Goal: Navigation & Orientation: Find specific page/section

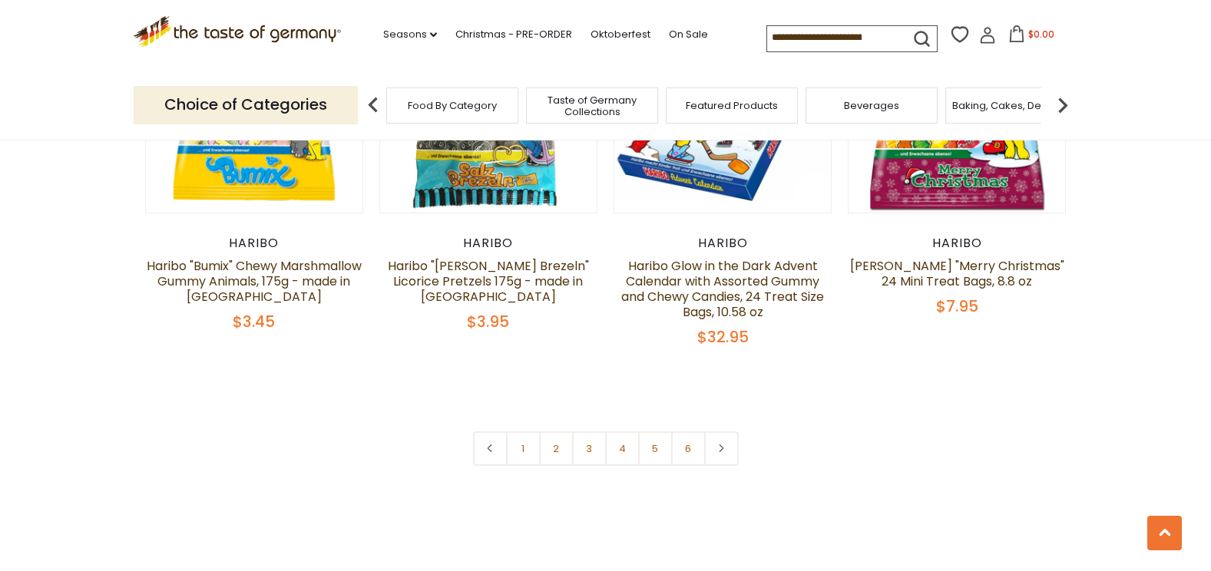
scroll to position [3316, 0]
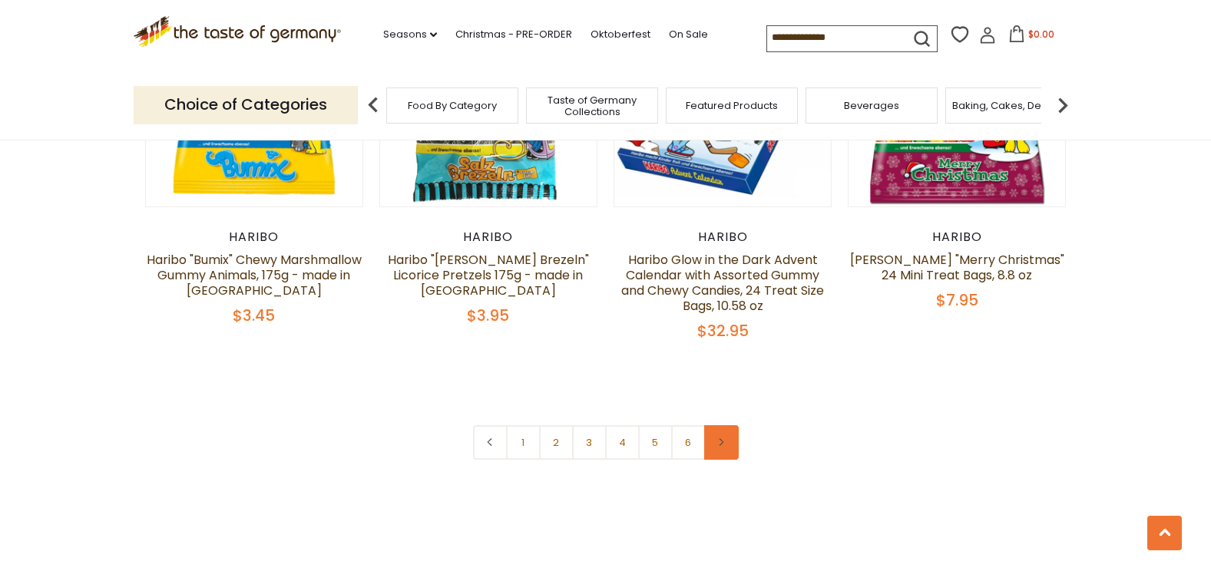
click at [726, 425] on link at bounding box center [721, 442] width 35 height 35
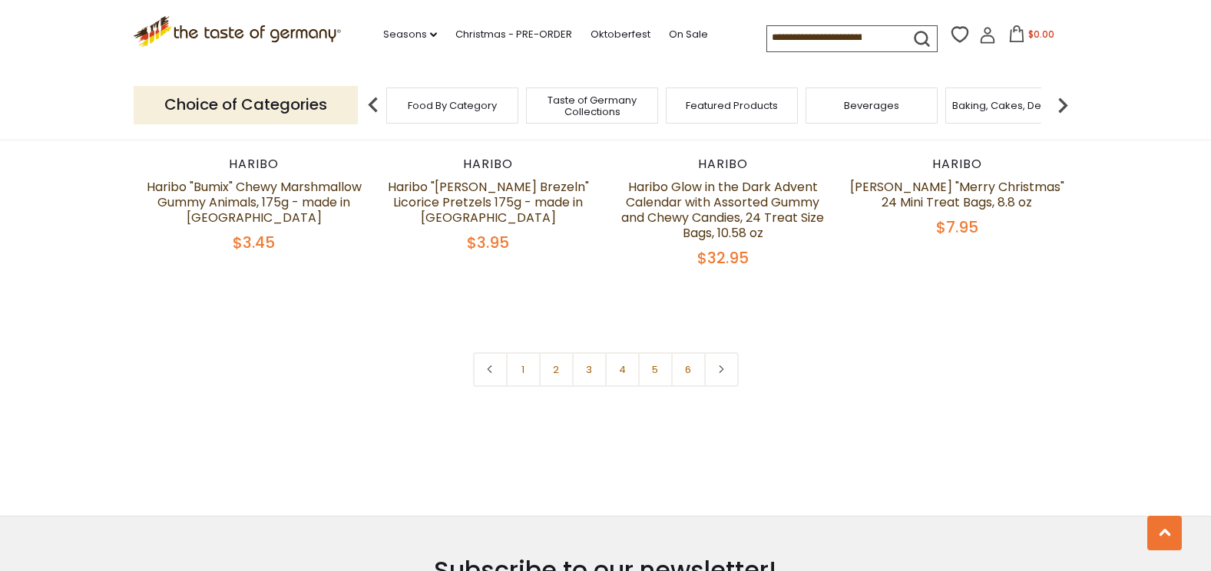
scroll to position [3460, 0]
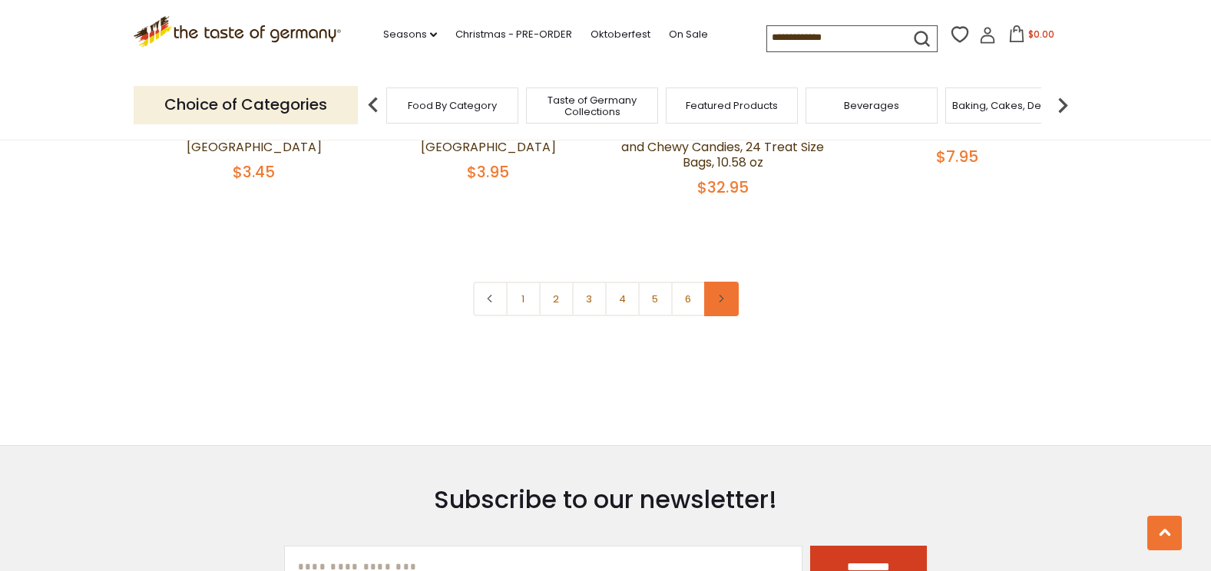
click at [733, 282] on link at bounding box center [721, 299] width 35 height 35
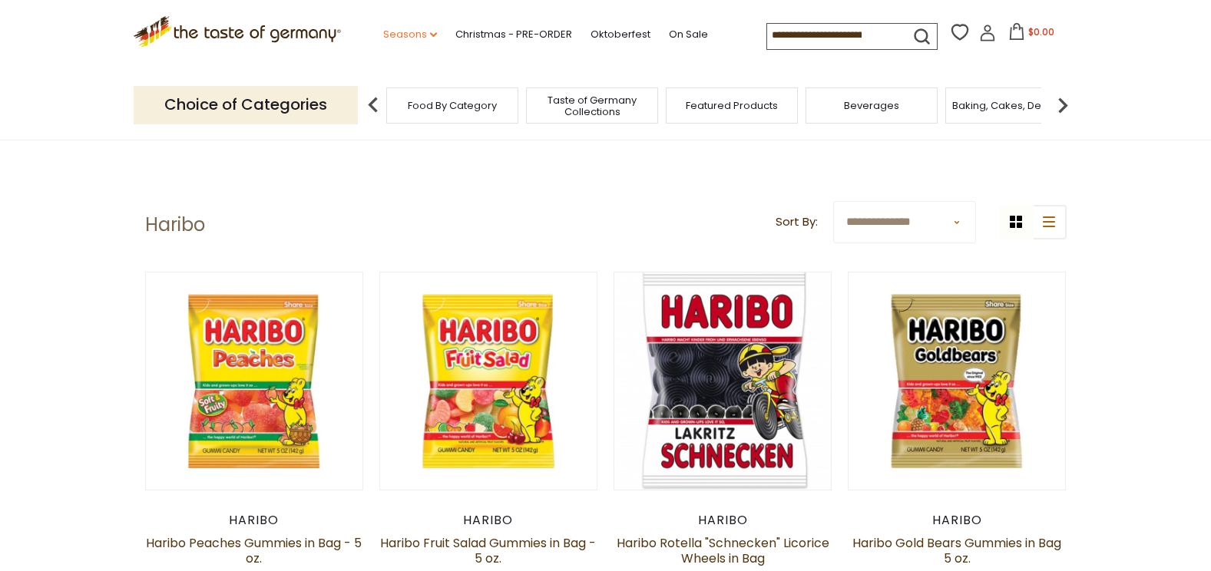
click at [422, 30] on link "Seasons dropdown_arrow" at bounding box center [410, 34] width 54 height 17
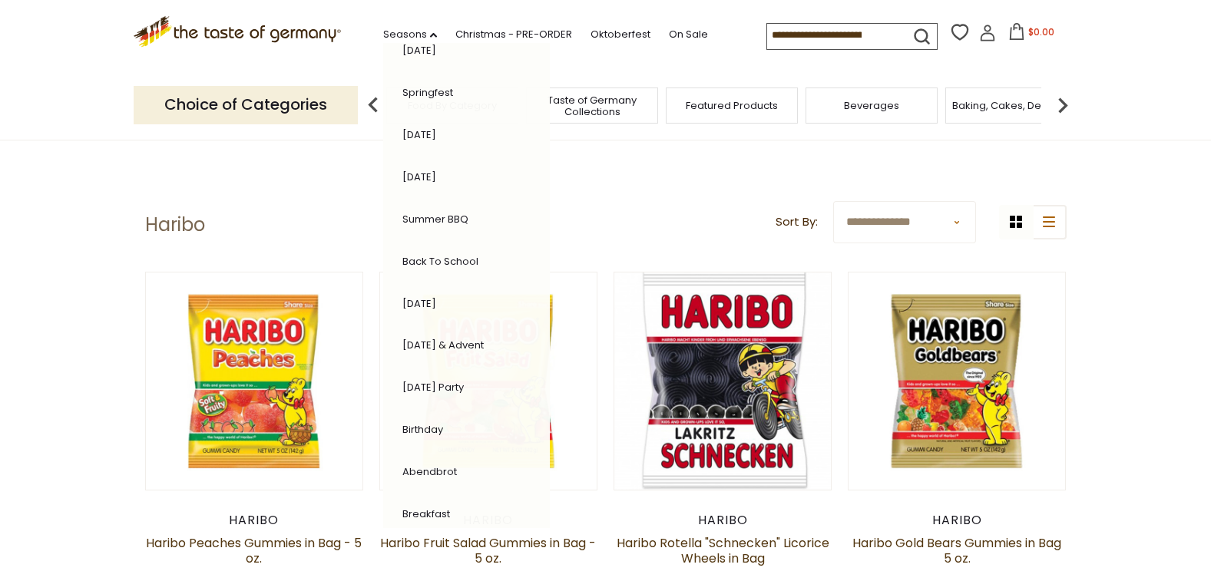
scroll to position [300, 0]
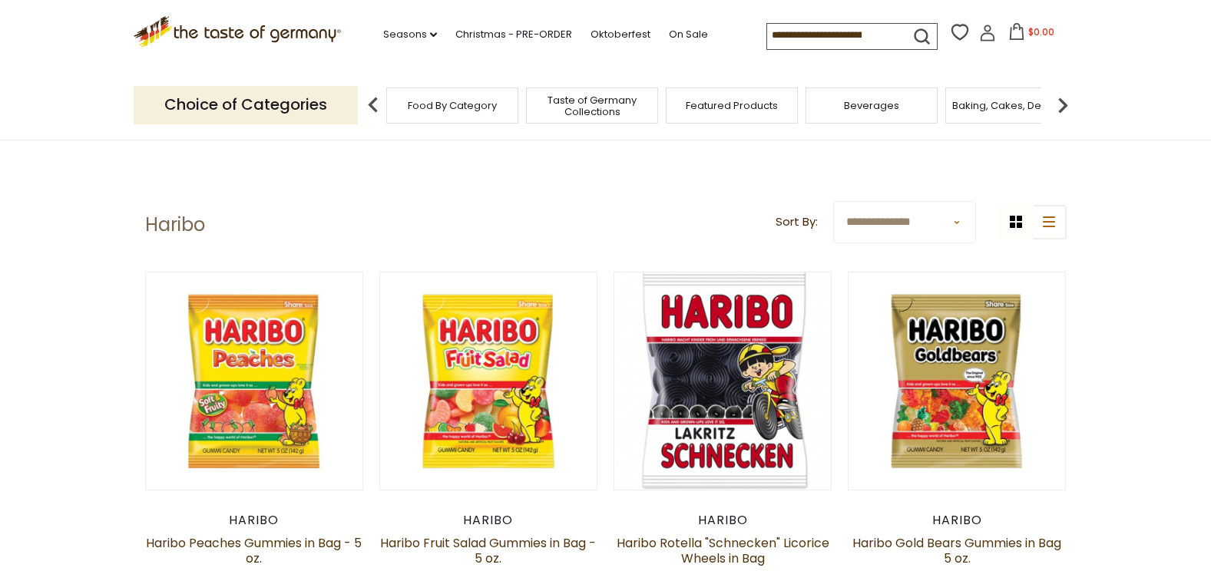
click at [228, 100] on p "Choice of Categories" at bounding box center [246, 105] width 224 height 38
click at [266, 32] on icon ".st0{fill:#EDD300;} .st1{fill:#D33E21;}" at bounding box center [238, 31] width 208 height 31
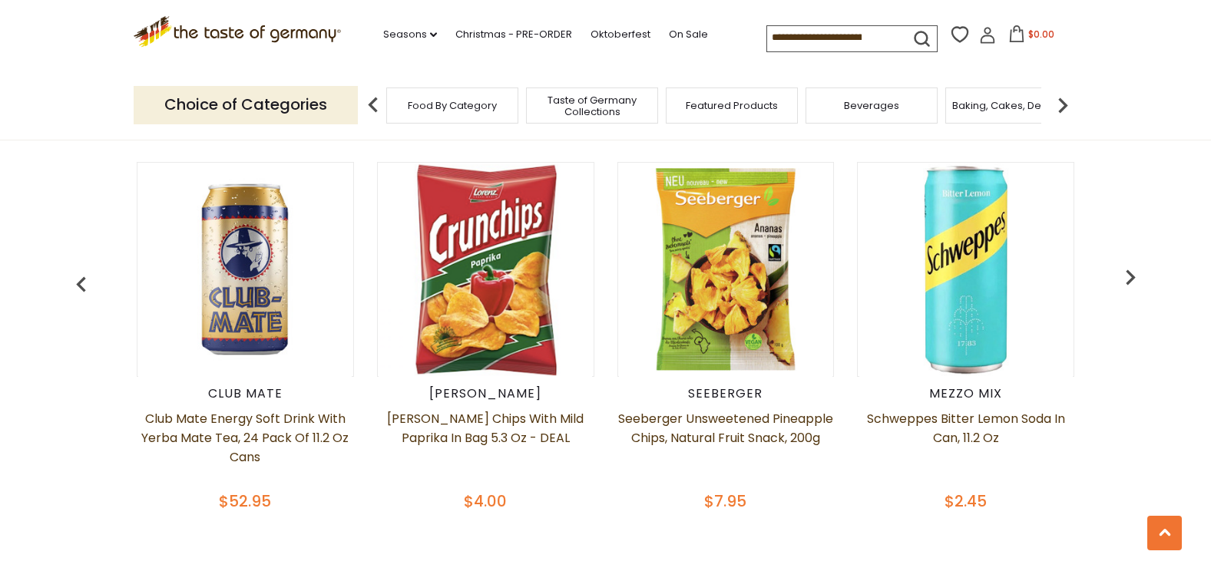
scroll to position [637, 0]
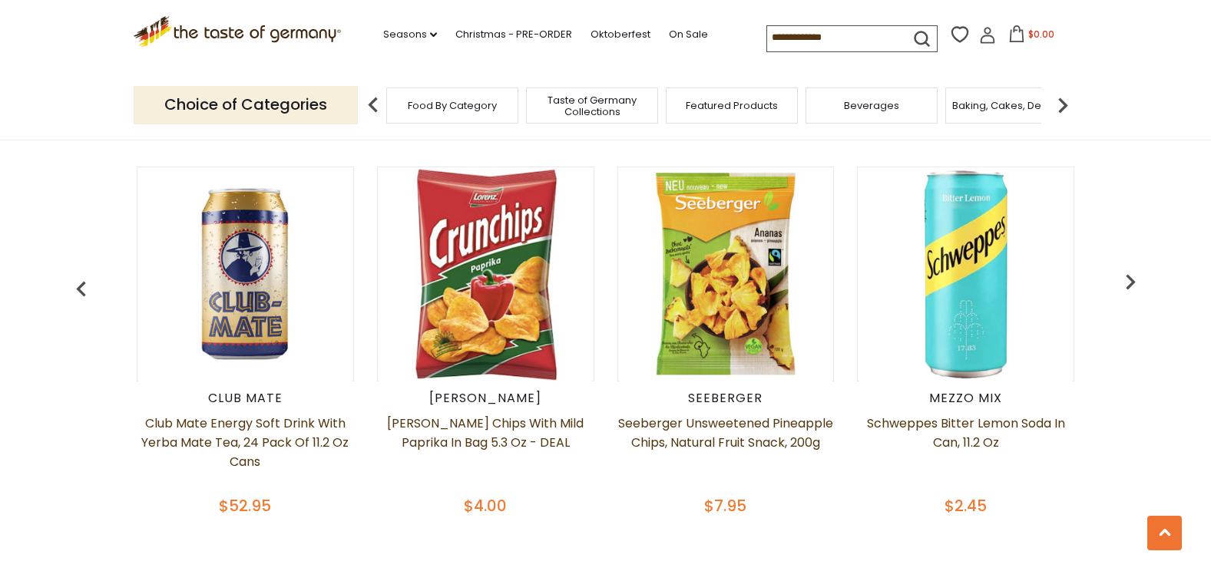
click at [1133, 279] on img "button" at bounding box center [1130, 281] width 31 height 31
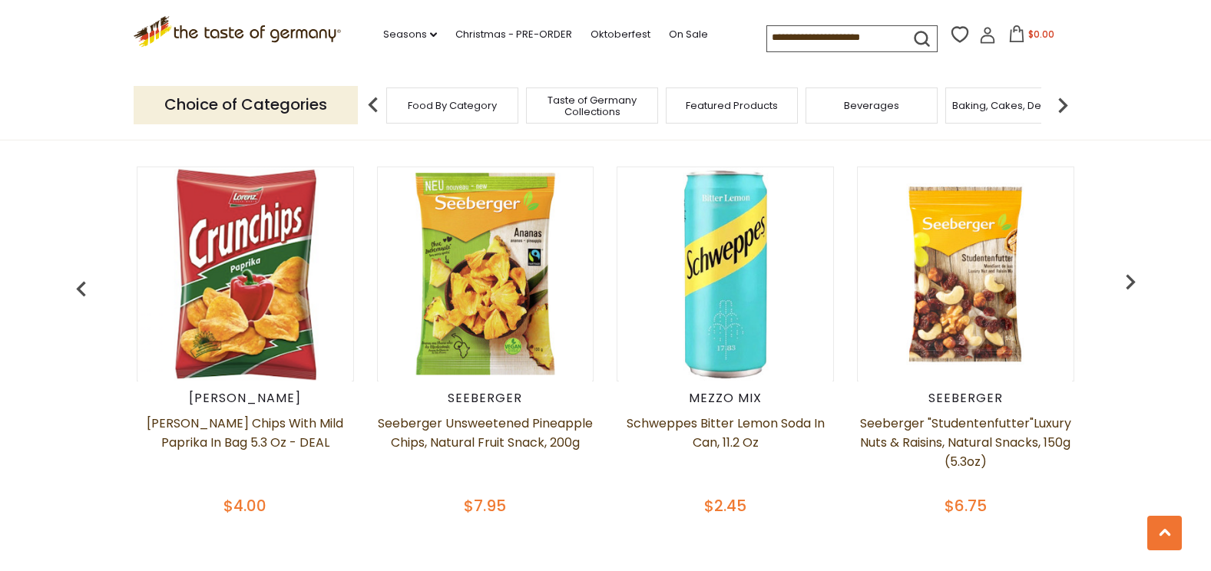
click at [1133, 279] on img "button" at bounding box center [1130, 281] width 31 height 31
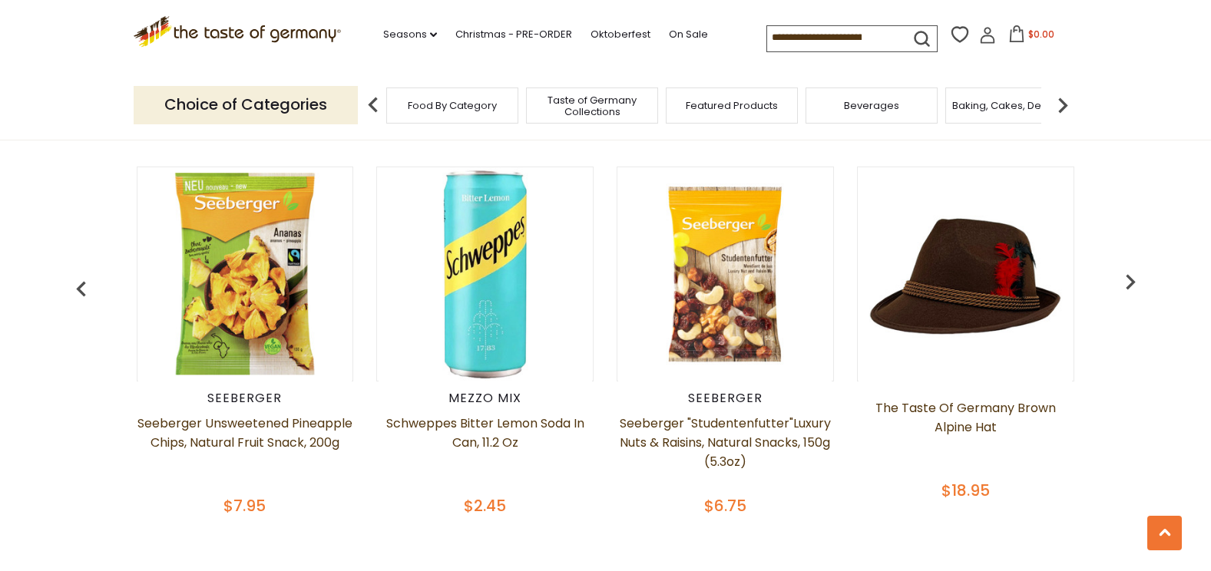
click at [1133, 279] on img "button" at bounding box center [1130, 281] width 31 height 31
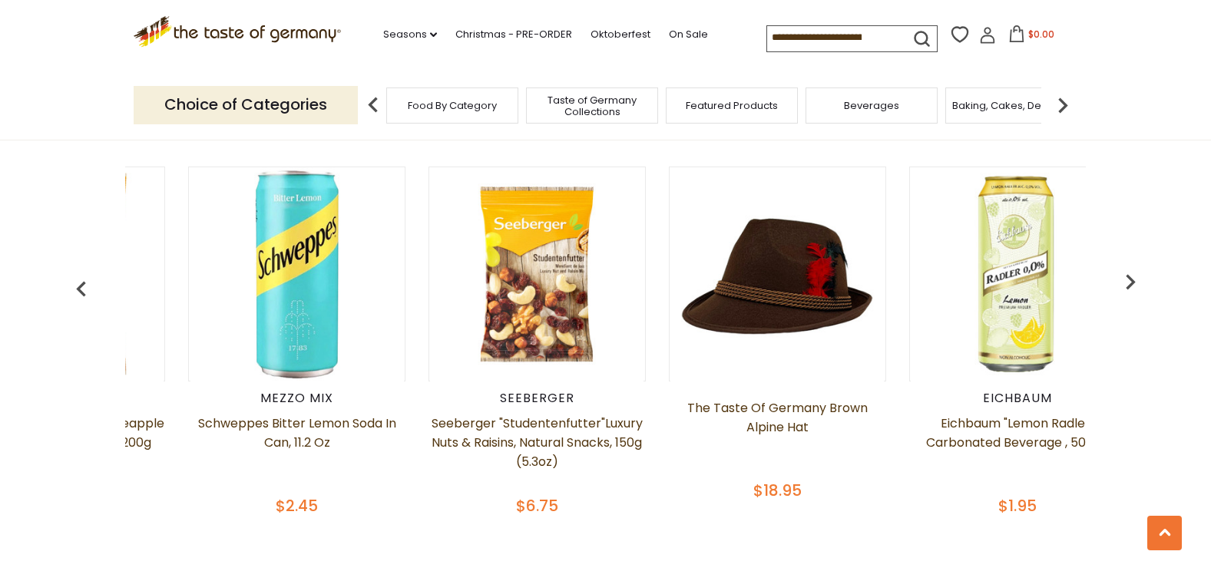
scroll to position [0, 721]
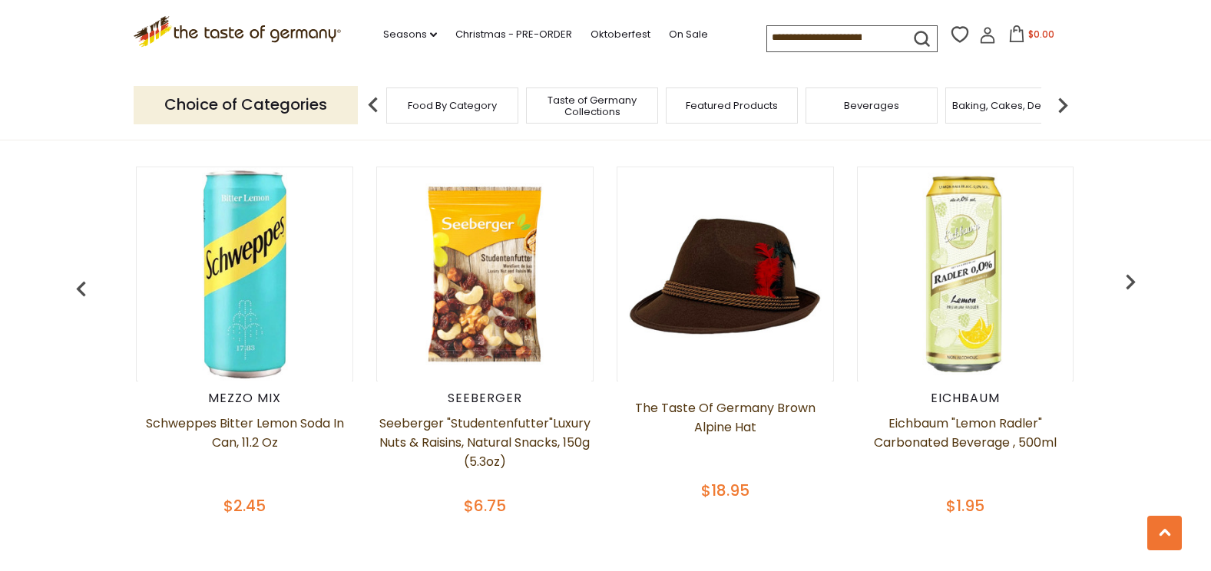
click at [1133, 279] on img "button" at bounding box center [1130, 281] width 31 height 31
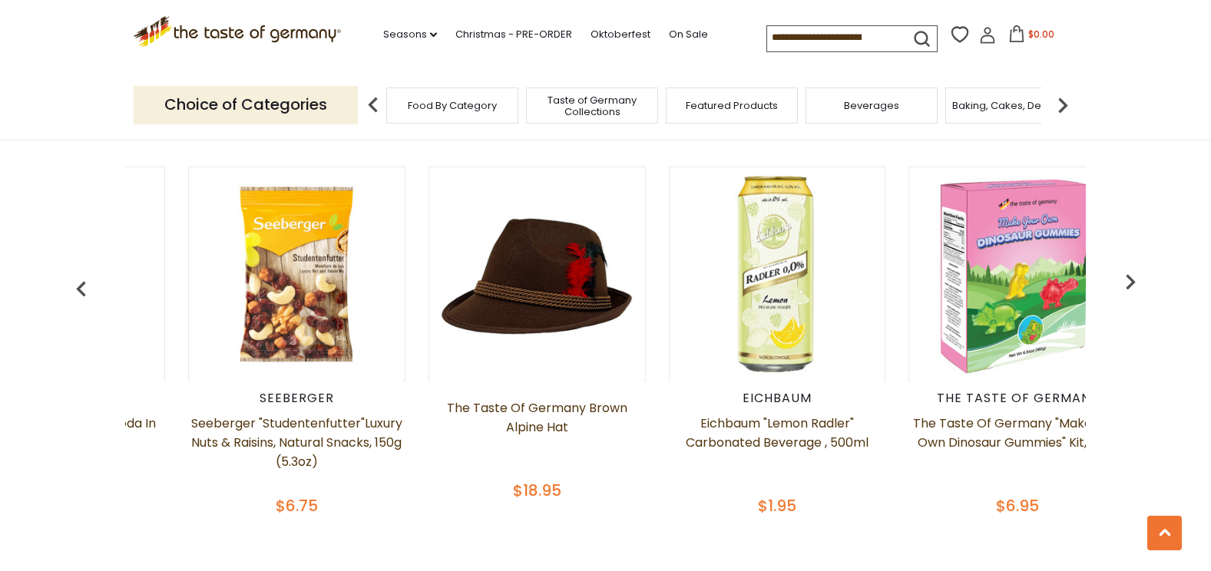
scroll to position [0, 961]
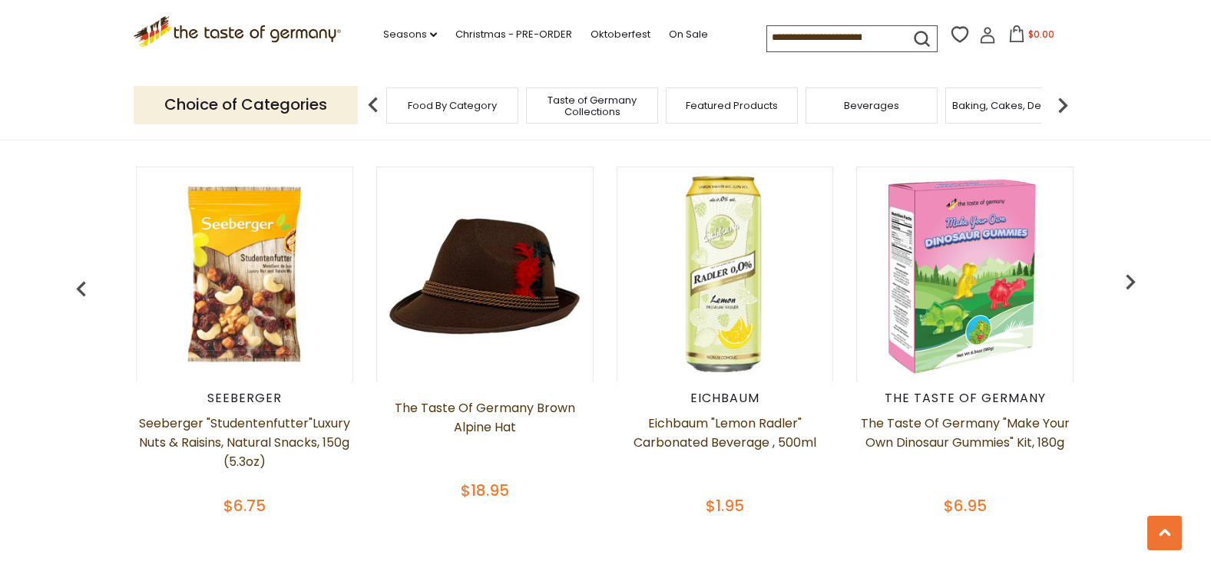
click at [1133, 279] on img "button" at bounding box center [1130, 281] width 31 height 31
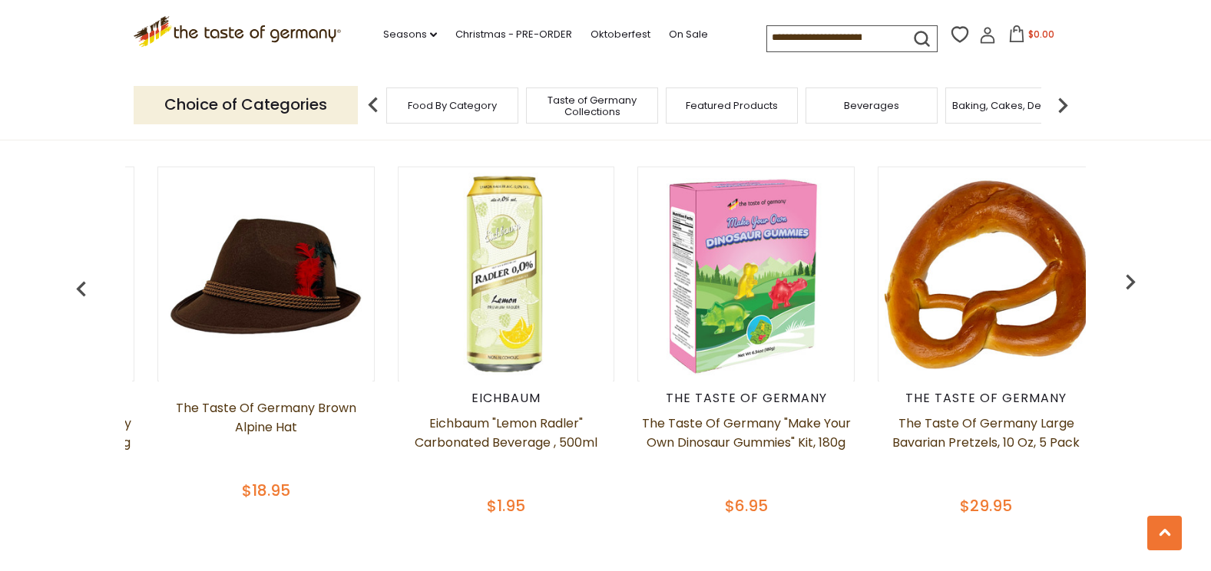
scroll to position [0, 1202]
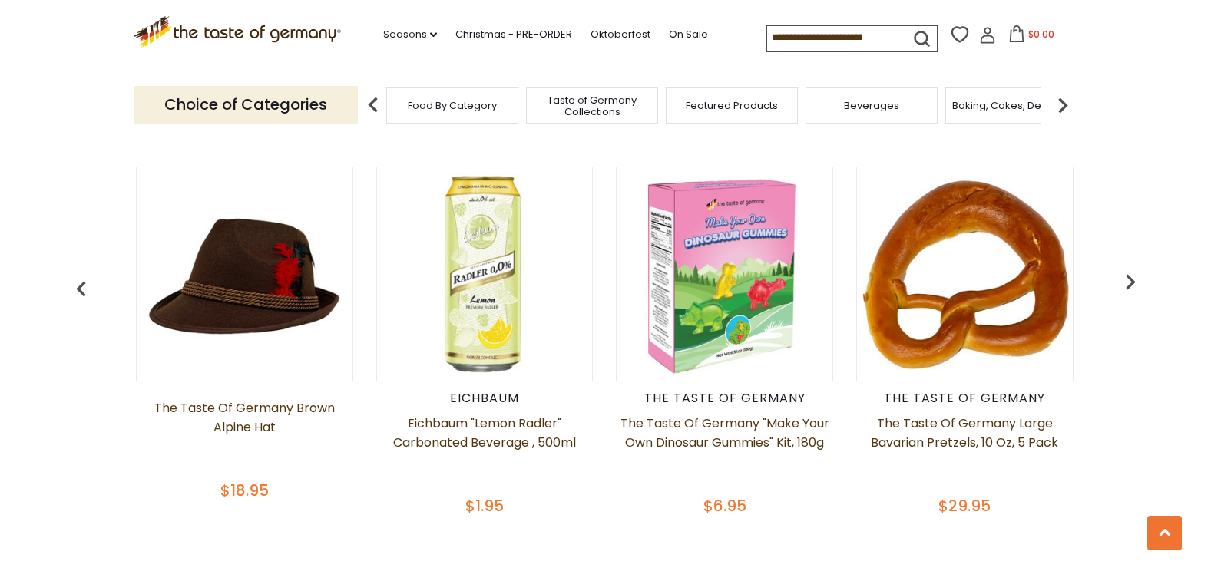
click at [1133, 279] on img "button" at bounding box center [1130, 281] width 31 height 31
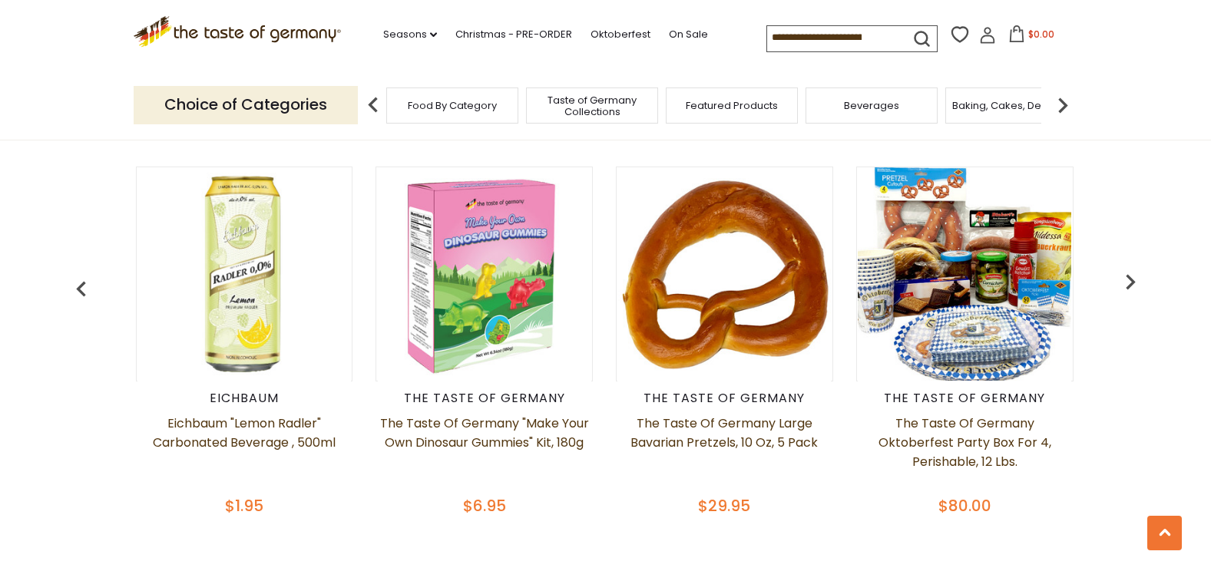
click at [1133, 279] on img "button" at bounding box center [1130, 281] width 31 height 31
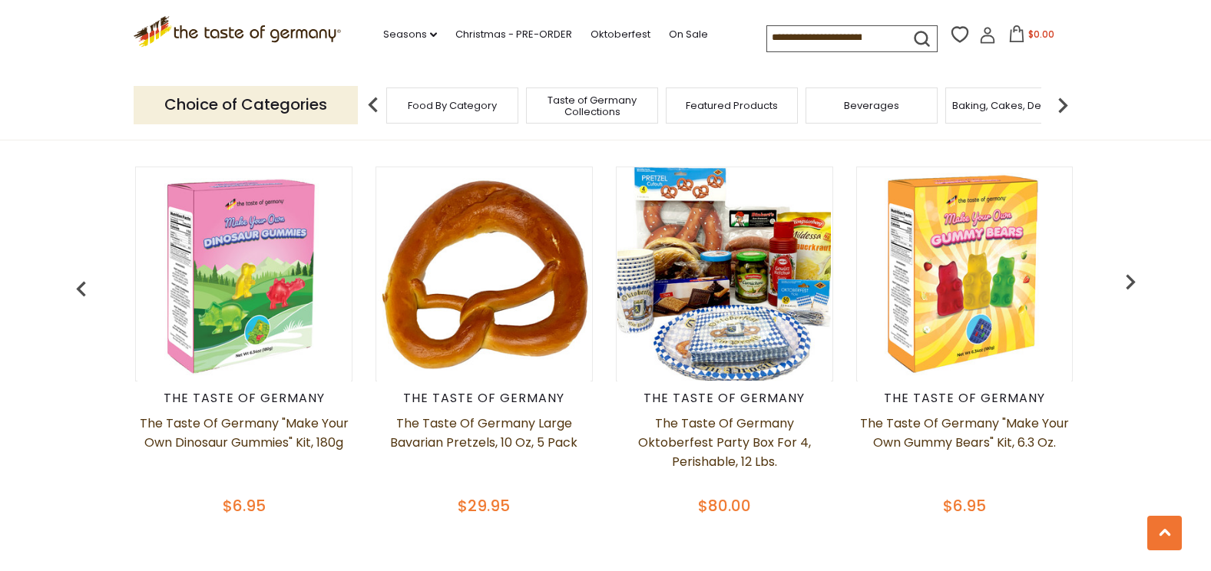
click at [1133, 279] on img "button" at bounding box center [1130, 281] width 31 height 31
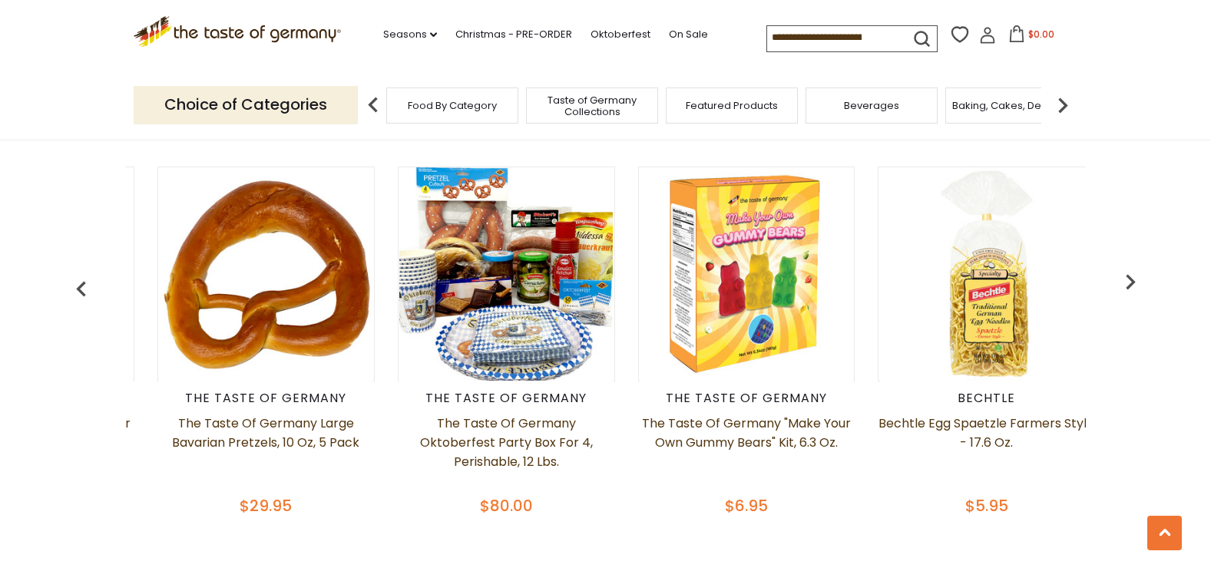
scroll to position [0, 1921]
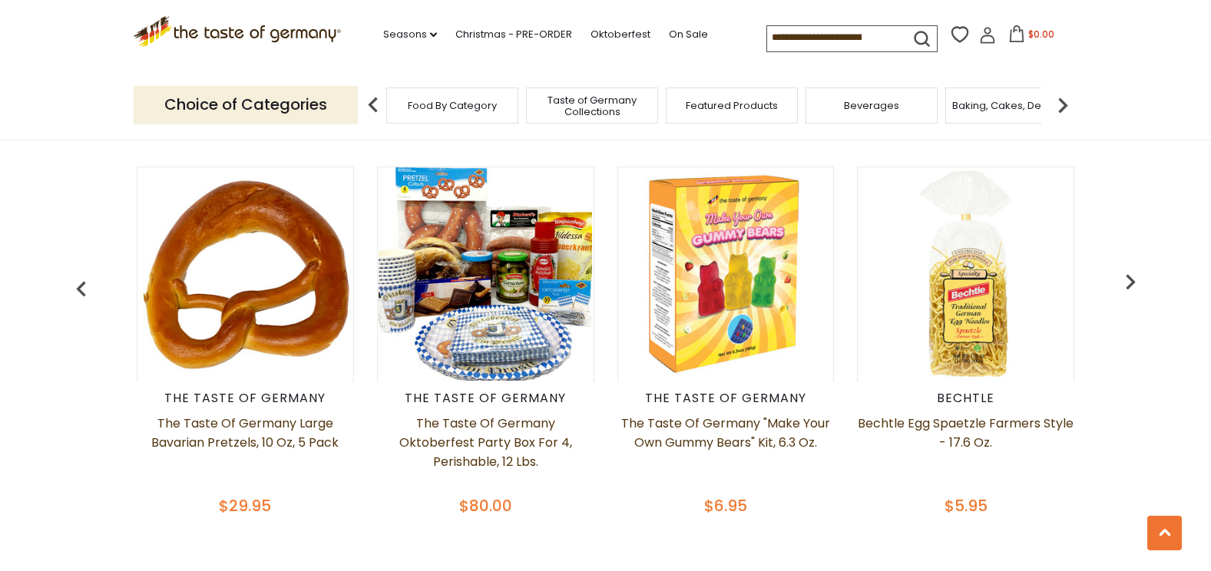
click at [1133, 279] on img "button" at bounding box center [1130, 281] width 31 height 31
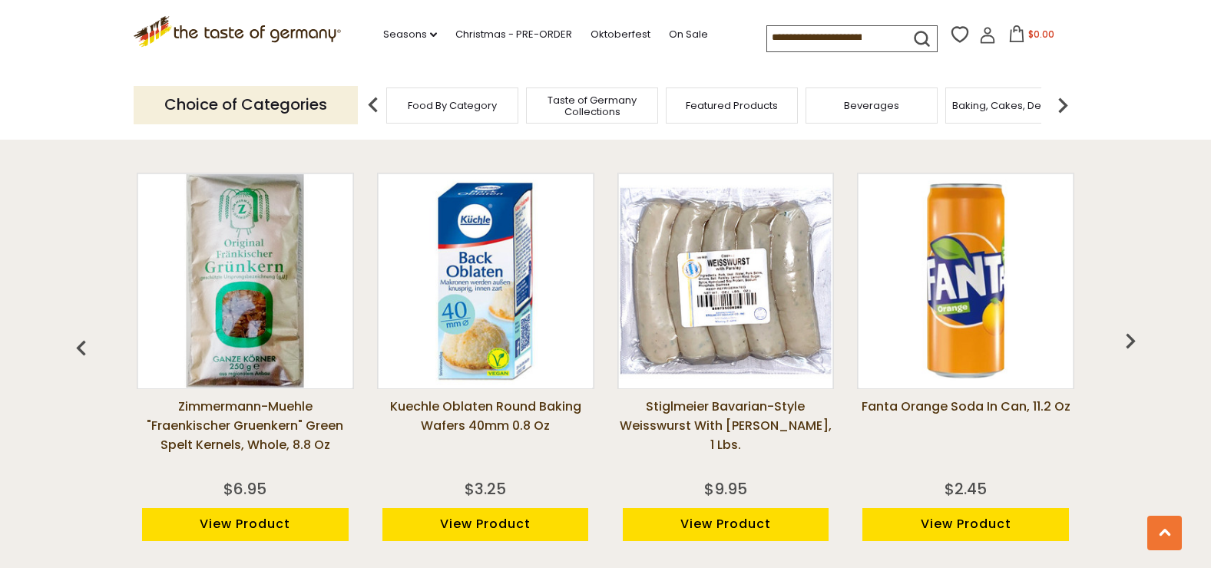
scroll to position [1162, 0]
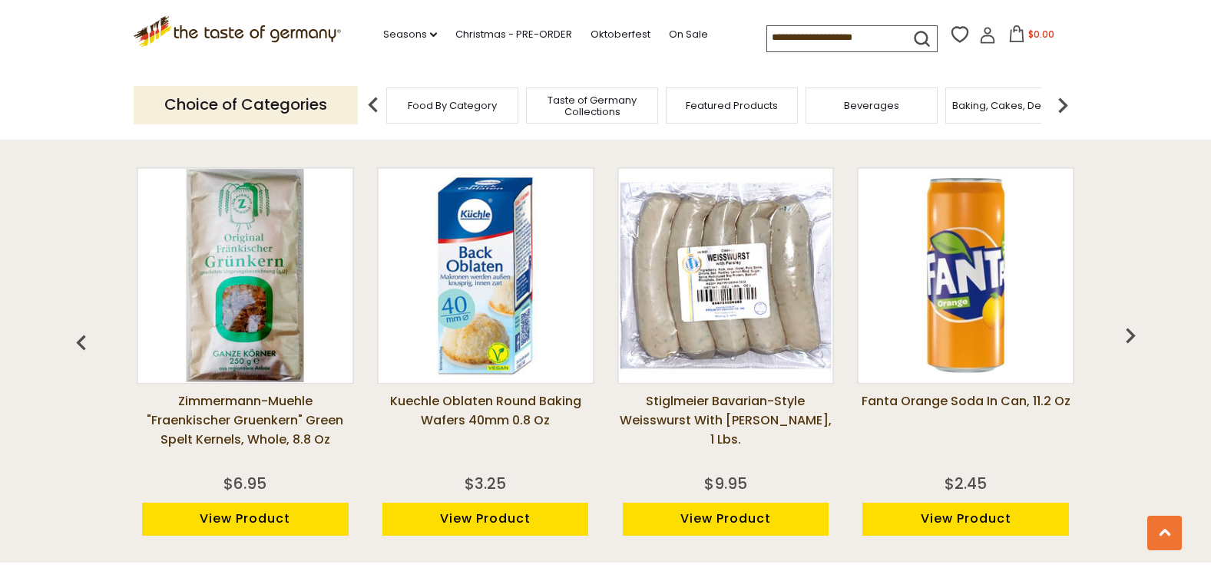
click at [1135, 330] on img "button" at bounding box center [1130, 335] width 31 height 31
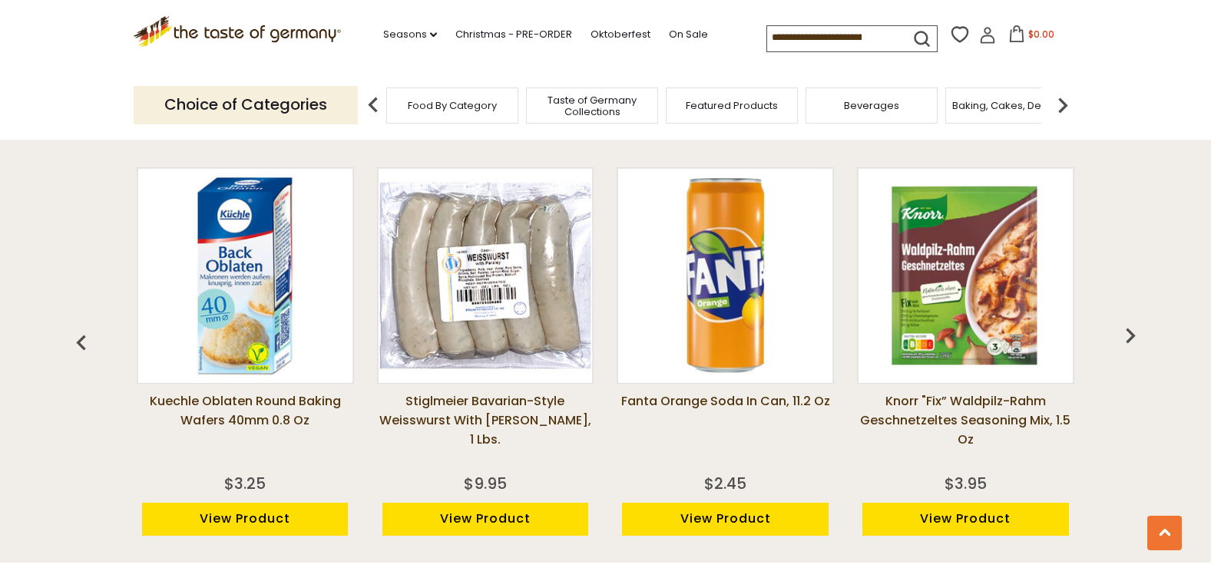
click at [1135, 330] on img "button" at bounding box center [1130, 335] width 31 height 31
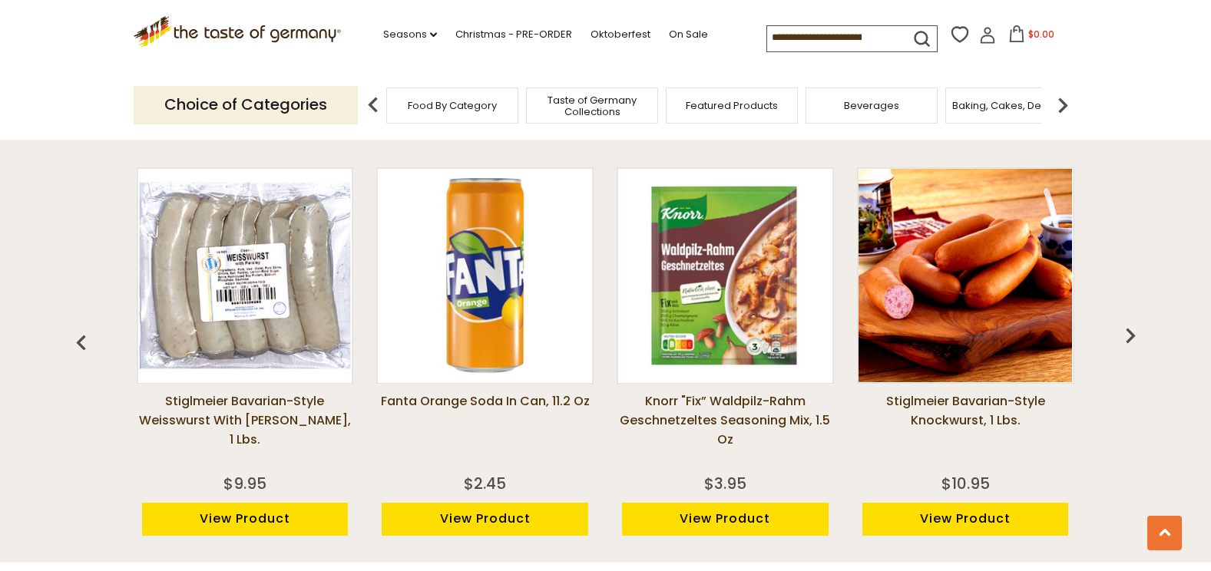
click at [1135, 330] on img "button" at bounding box center [1130, 335] width 31 height 31
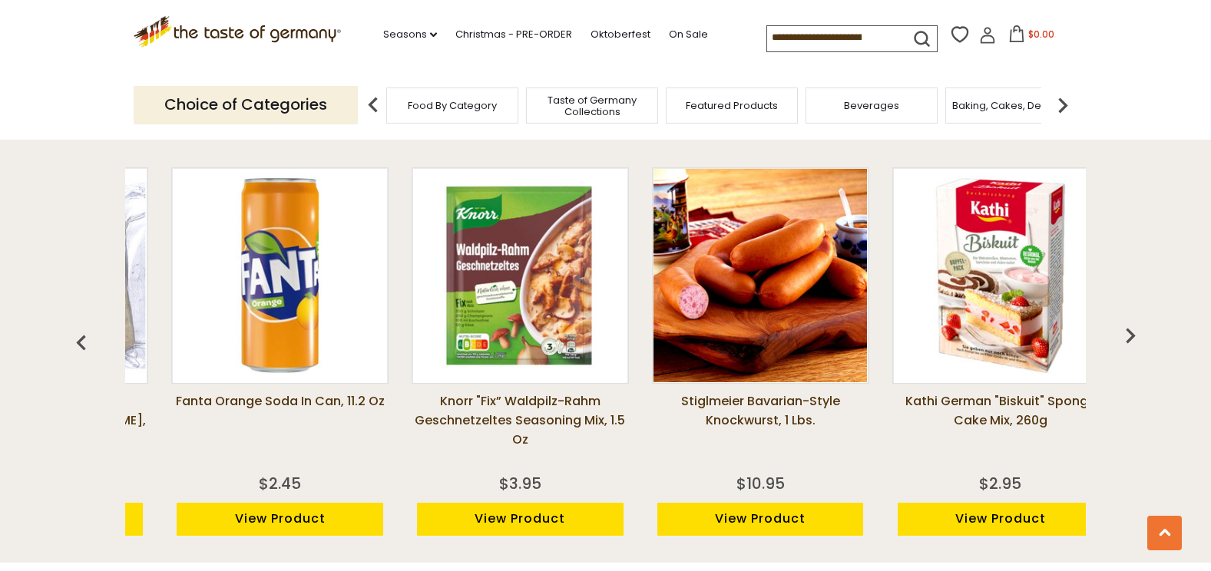
scroll to position [0, 721]
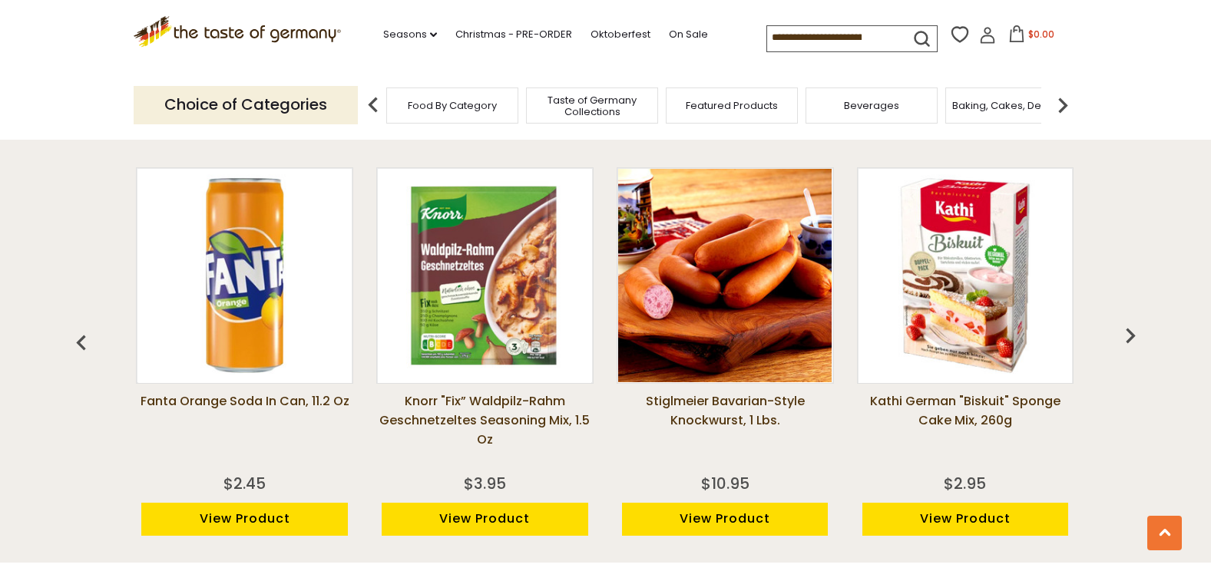
click at [1135, 330] on img "button" at bounding box center [1130, 335] width 31 height 31
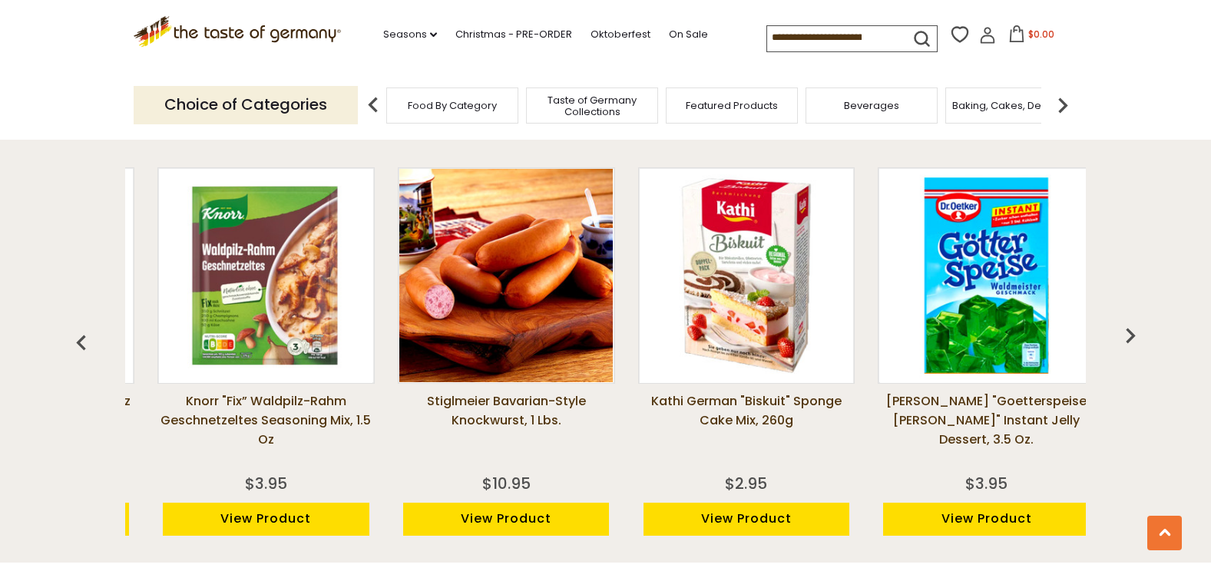
scroll to position [0, 961]
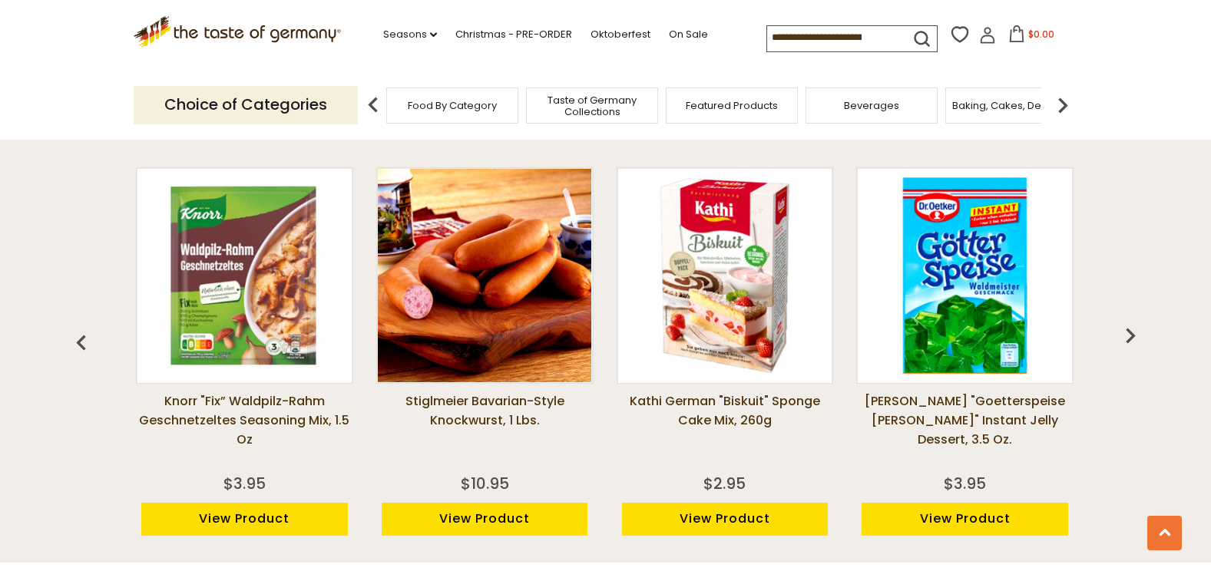
click at [1135, 330] on img "button" at bounding box center [1130, 335] width 31 height 31
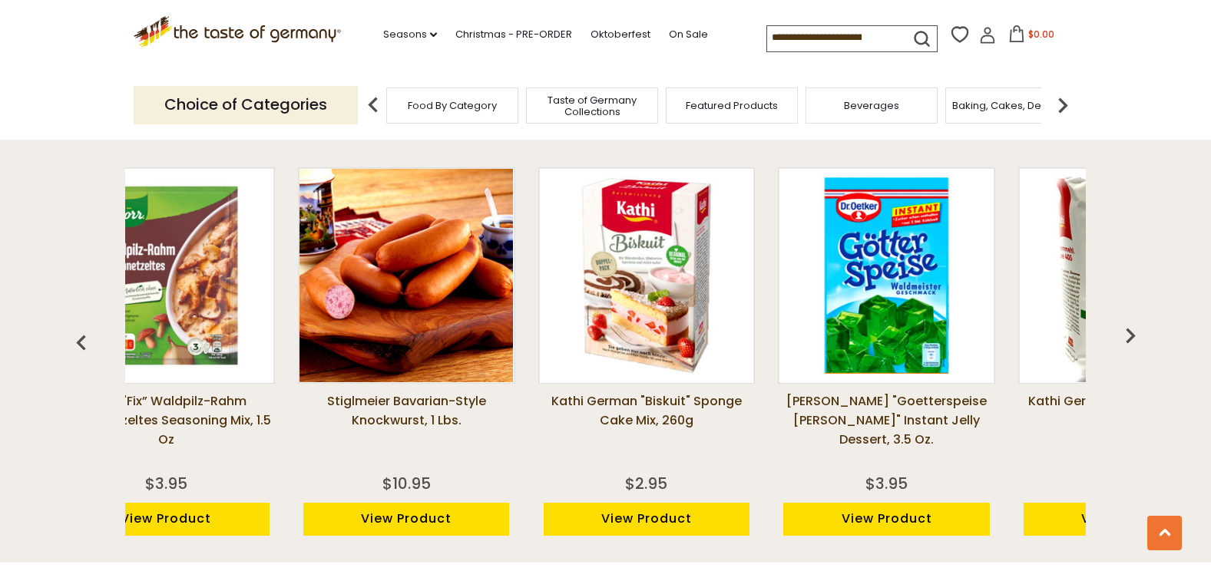
click at [1135, 330] on img "button" at bounding box center [1130, 335] width 31 height 31
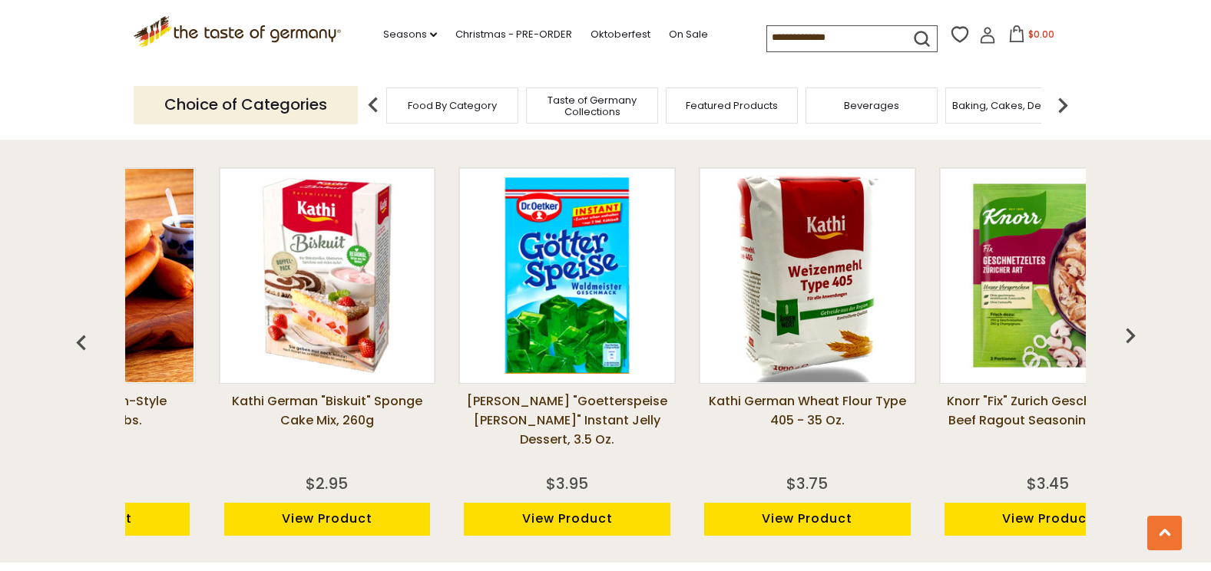
scroll to position [0, 1371]
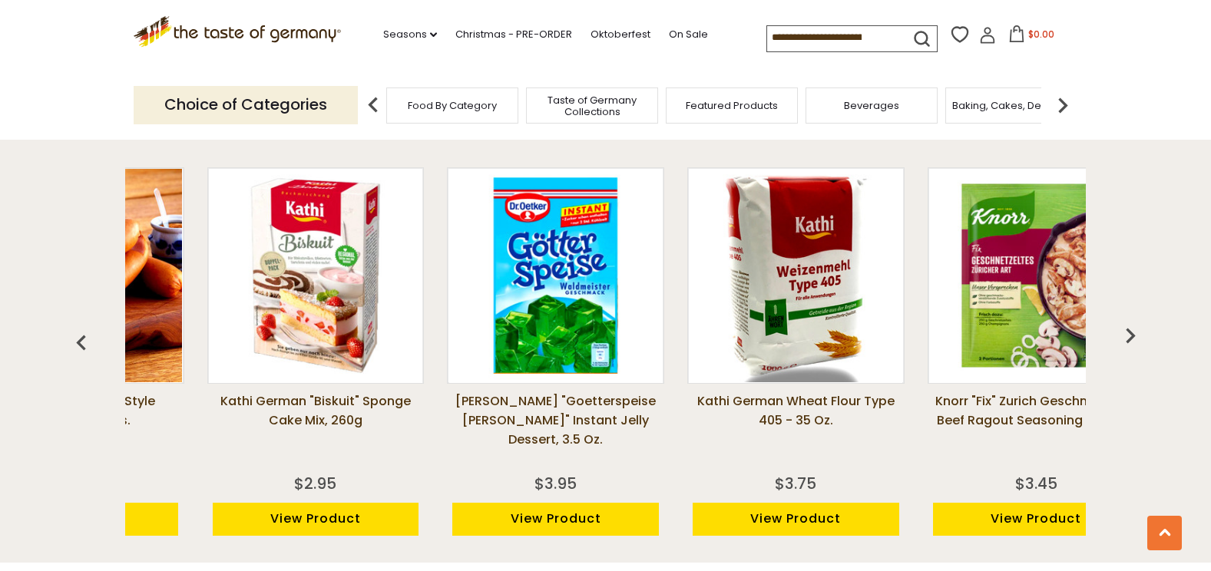
click at [1135, 330] on img "button" at bounding box center [1130, 335] width 31 height 31
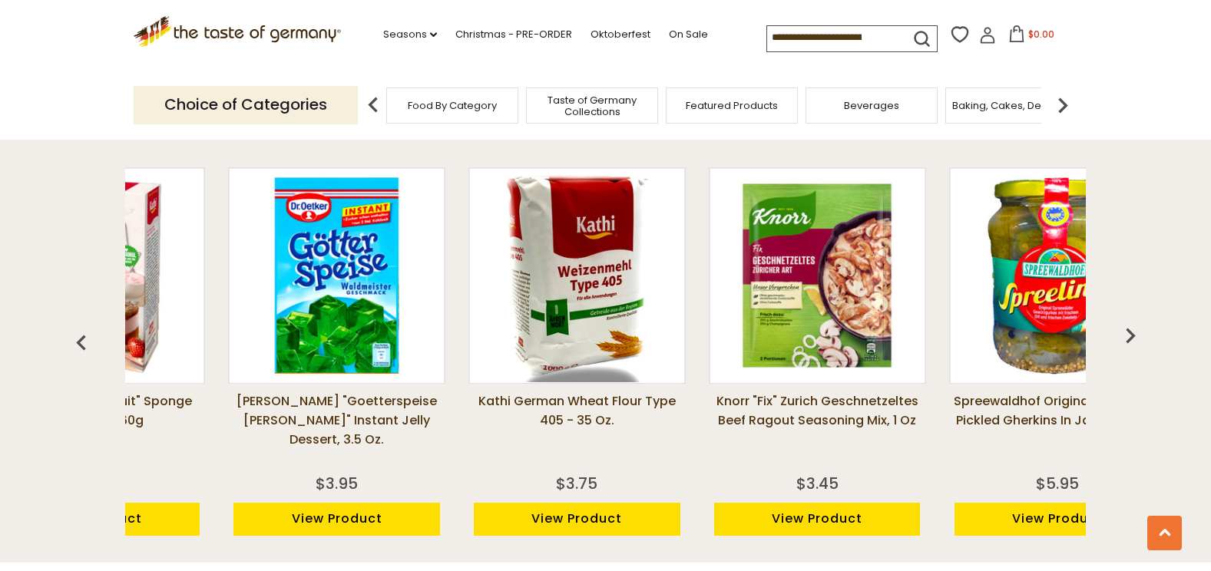
scroll to position [0, 1611]
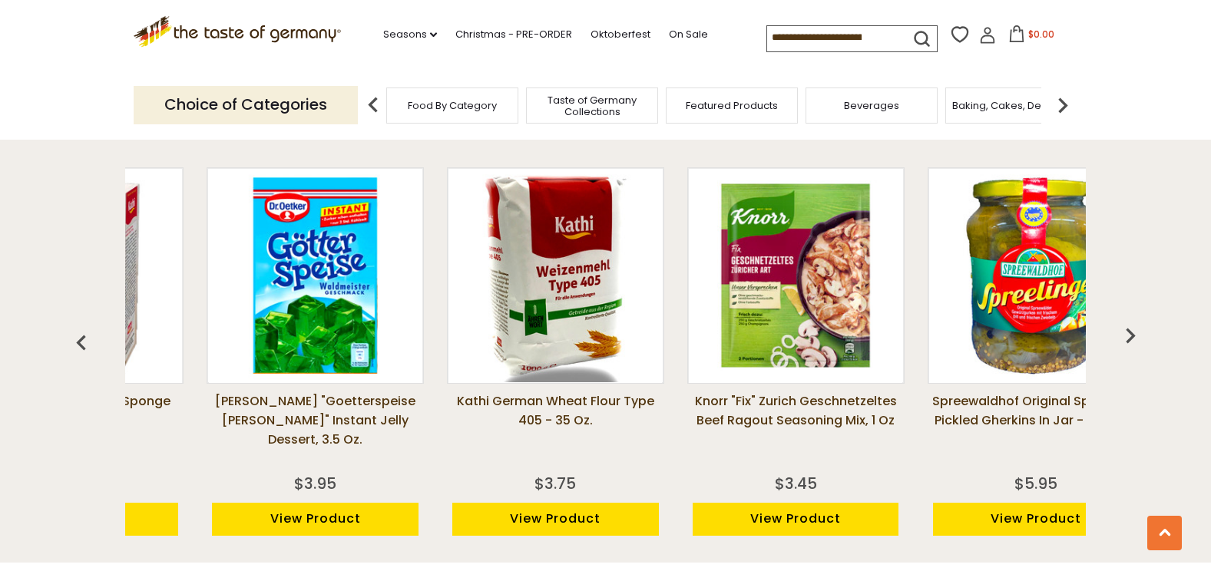
click at [1135, 330] on img "button" at bounding box center [1130, 335] width 31 height 31
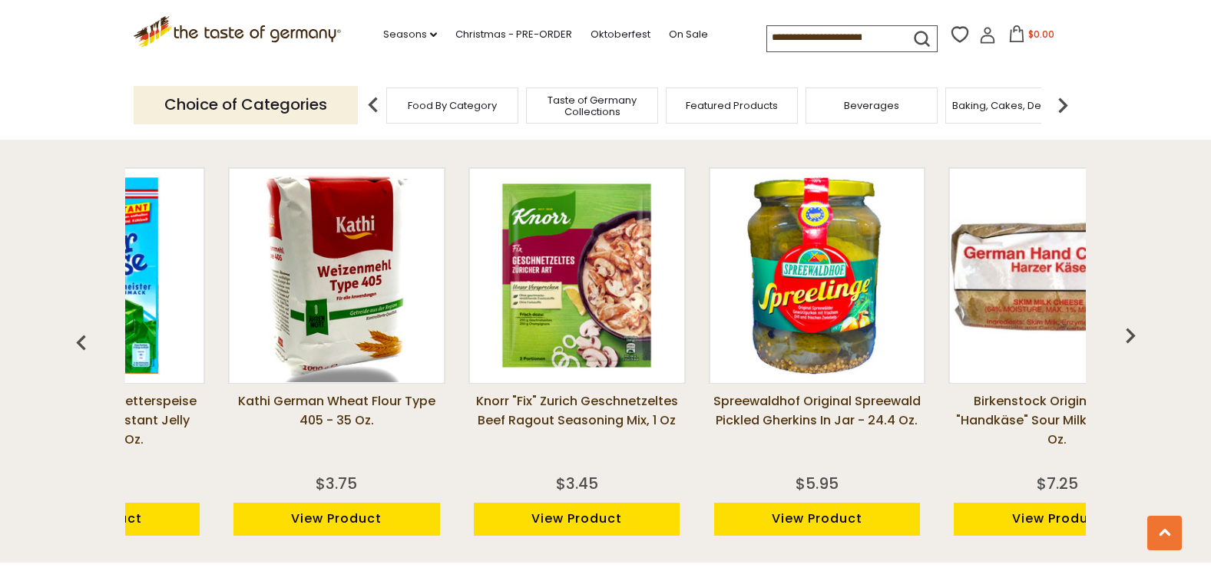
scroll to position [0, 1851]
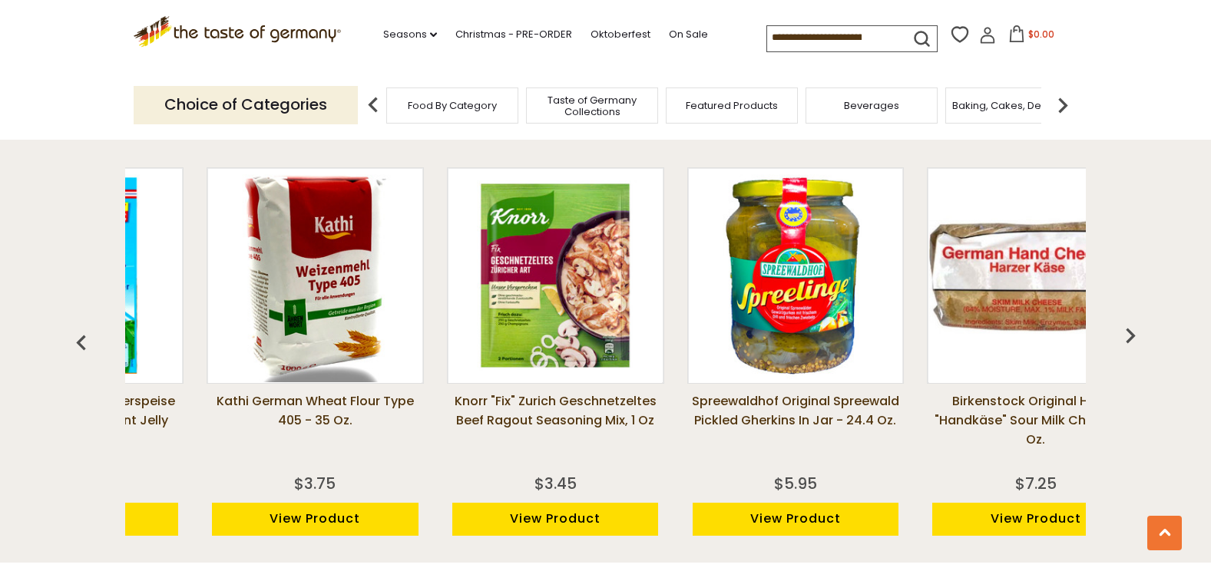
click at [1135, 330] on img "button" at bounding box center [1130, 335] width 31 height 31
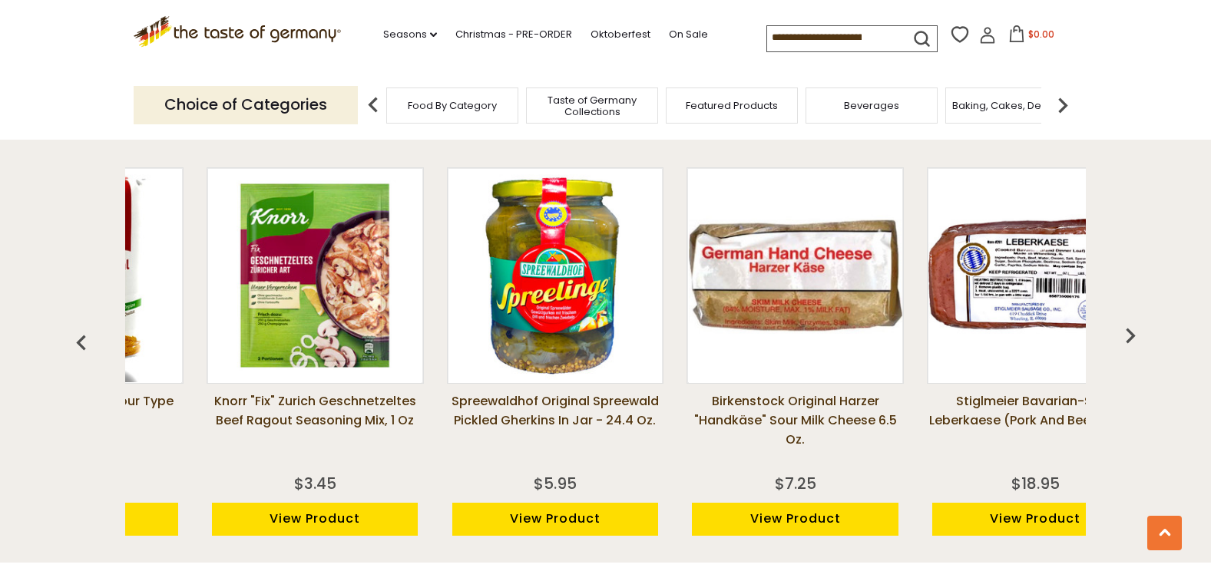
click at [1135, 330] on img "button" at bounding box center [1130, 335] width 31 height 31
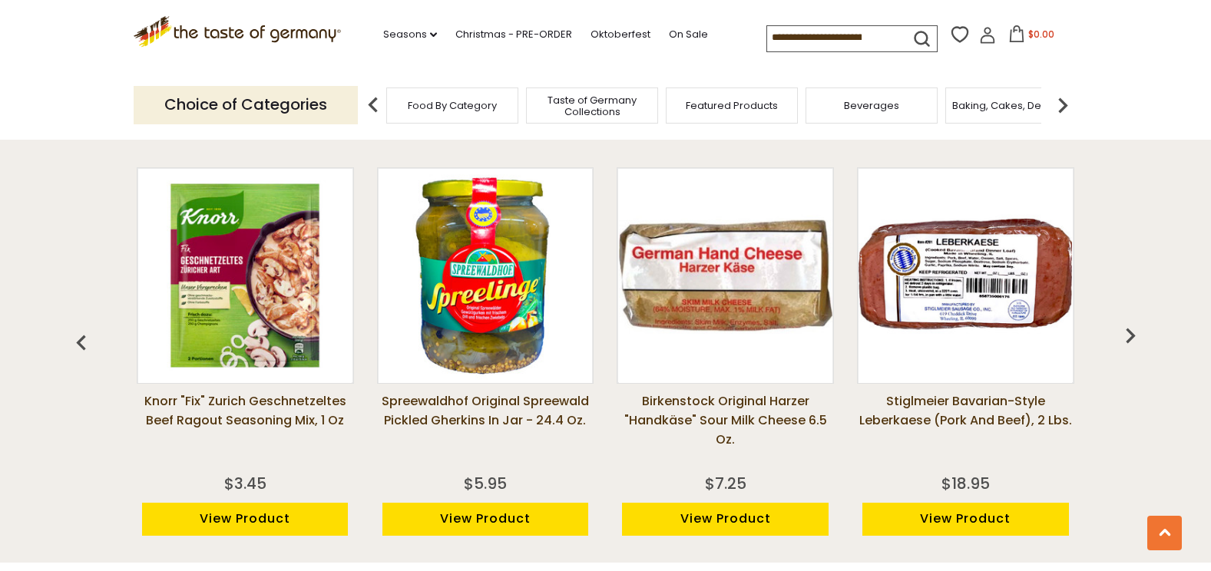
click at [1135, 330] on img "button" at bounding box center [1130, 335] width 31 height 31
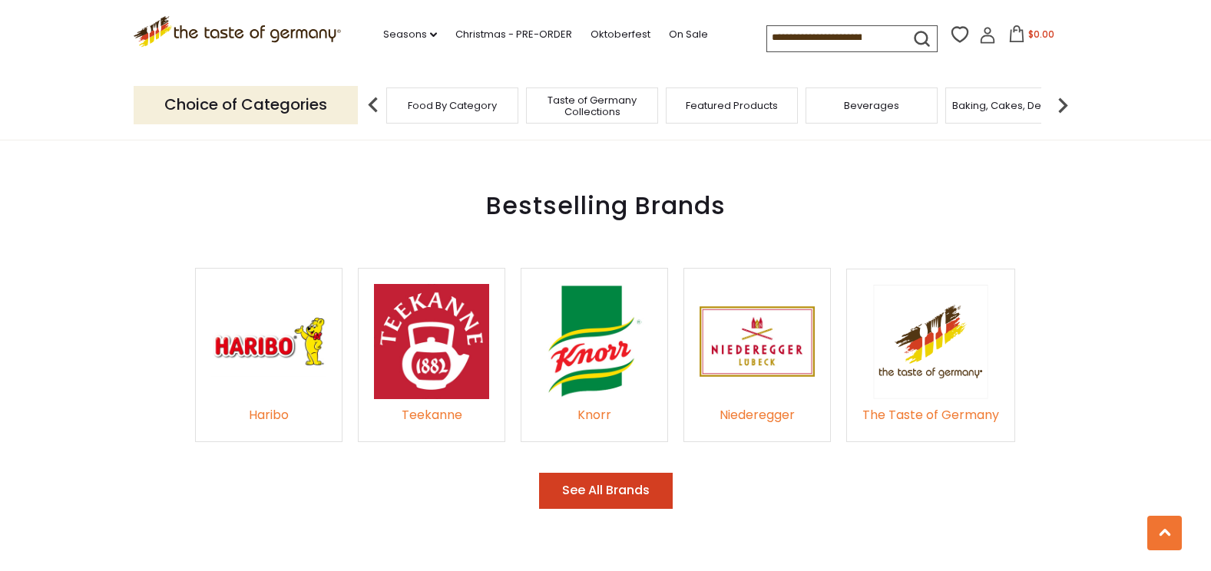
scroll to position [2227, 0]
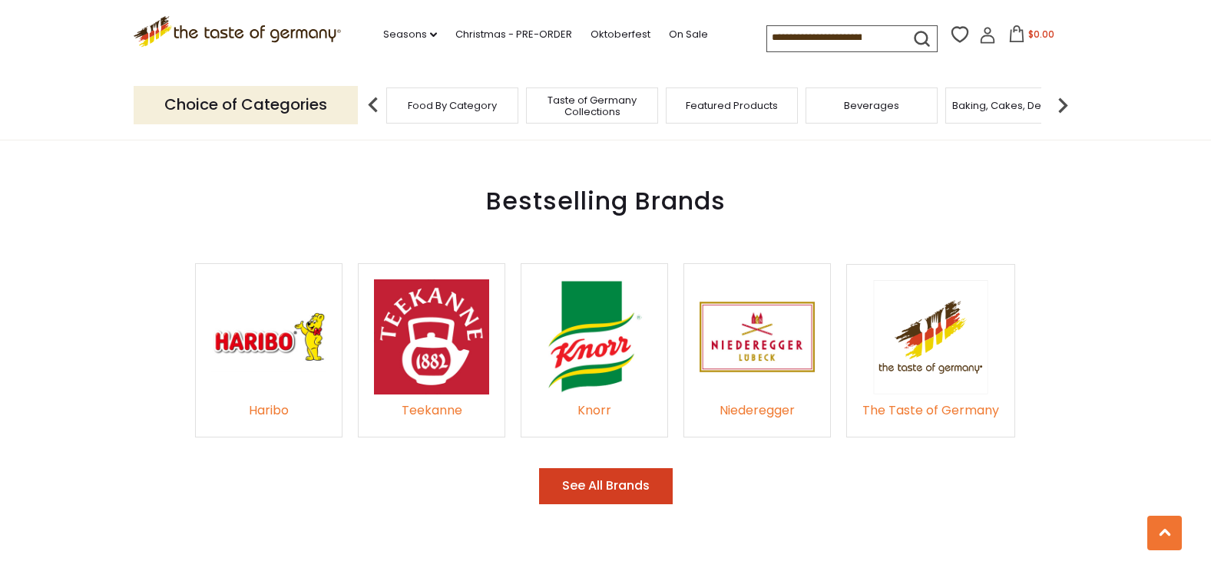
click at [286, 106] on p "Choice of Categories" at bounding box center [246, 105] width 224 height 38
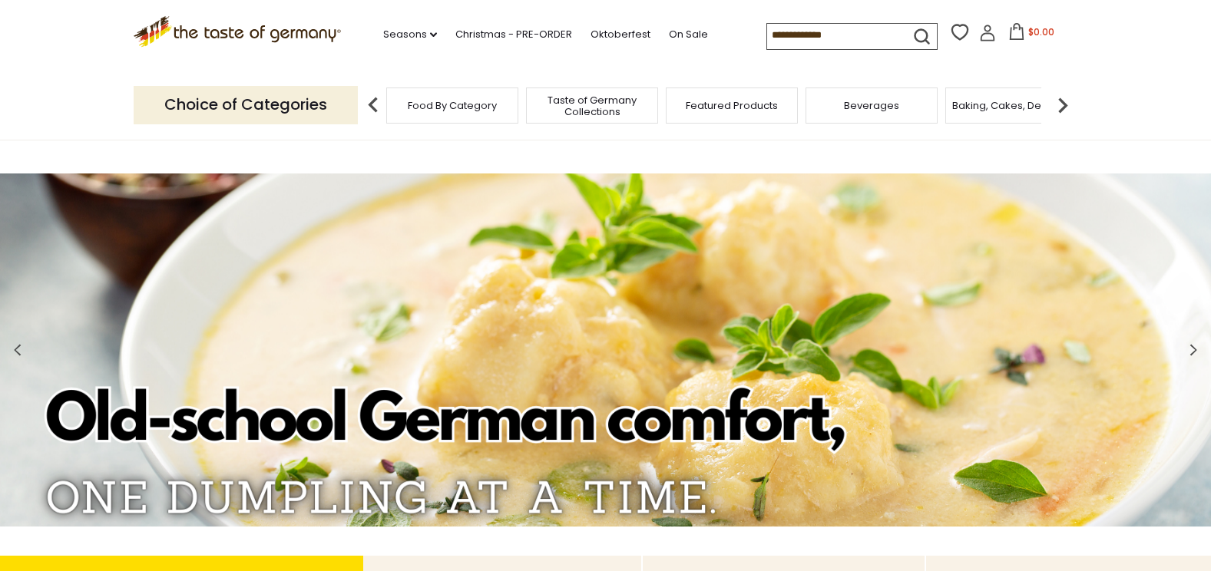
click at [321, 100] on p "Choice of Categories" at bounding box center [246, 105] width 224 height 38
click at [1067, 107] on img at bounding box center [1062, 105] width 31 height 31
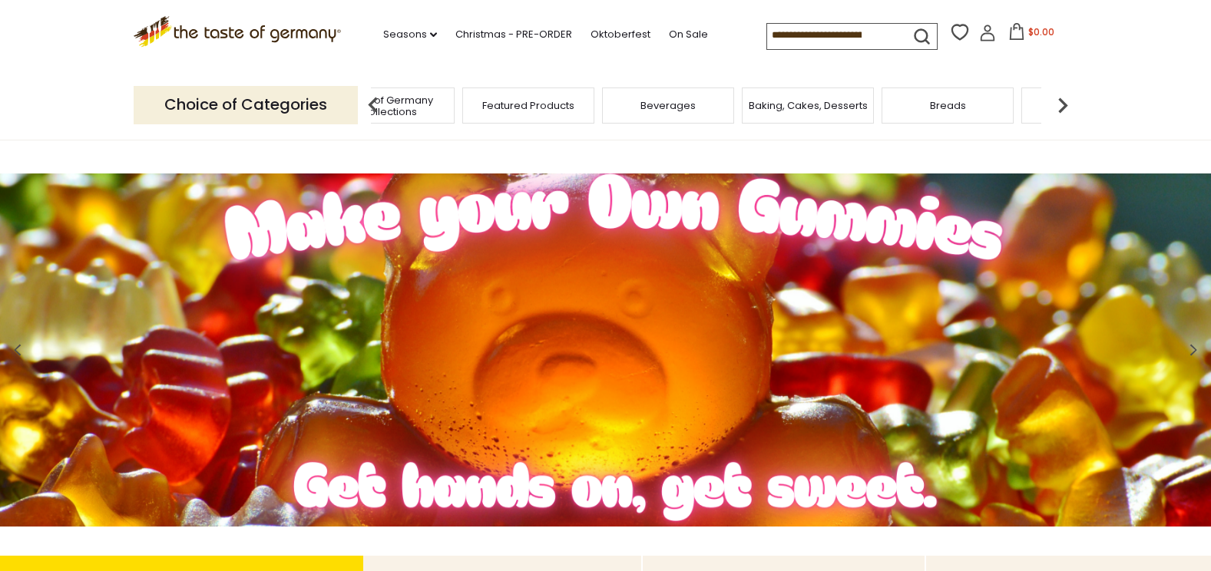
click at [697, 103] on div "Beverages" at bounding box center [668, 106] width 132 height 36
click at [676, 114] on div "Beverages" at bounding box center [668, 106] width 132 height 36
click at [666, 102] on span "Beverages" at bounding box center [667, 106] width 55 height 12
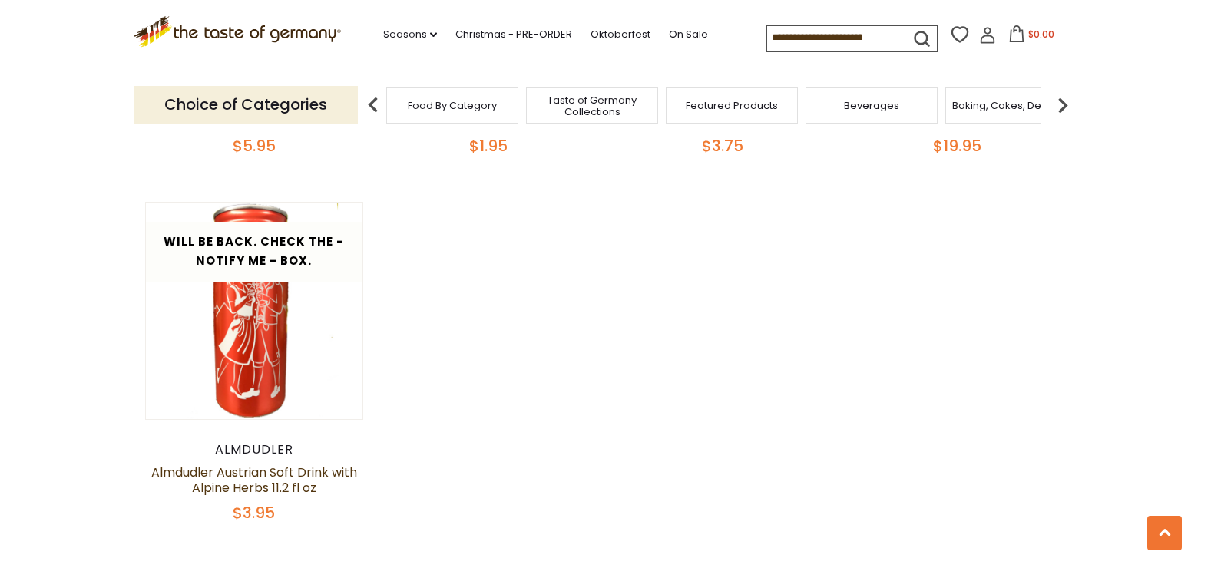
scroll to position [3063, 0]
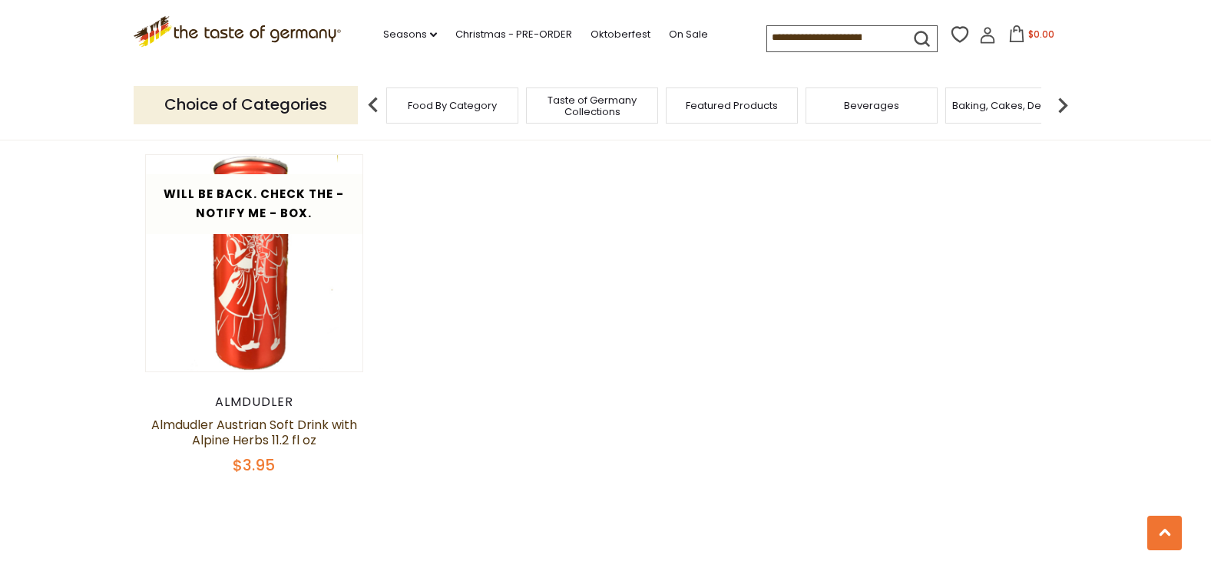
click at [1061, 107] on img at bounding box center [1062, 105] width 31 height 31
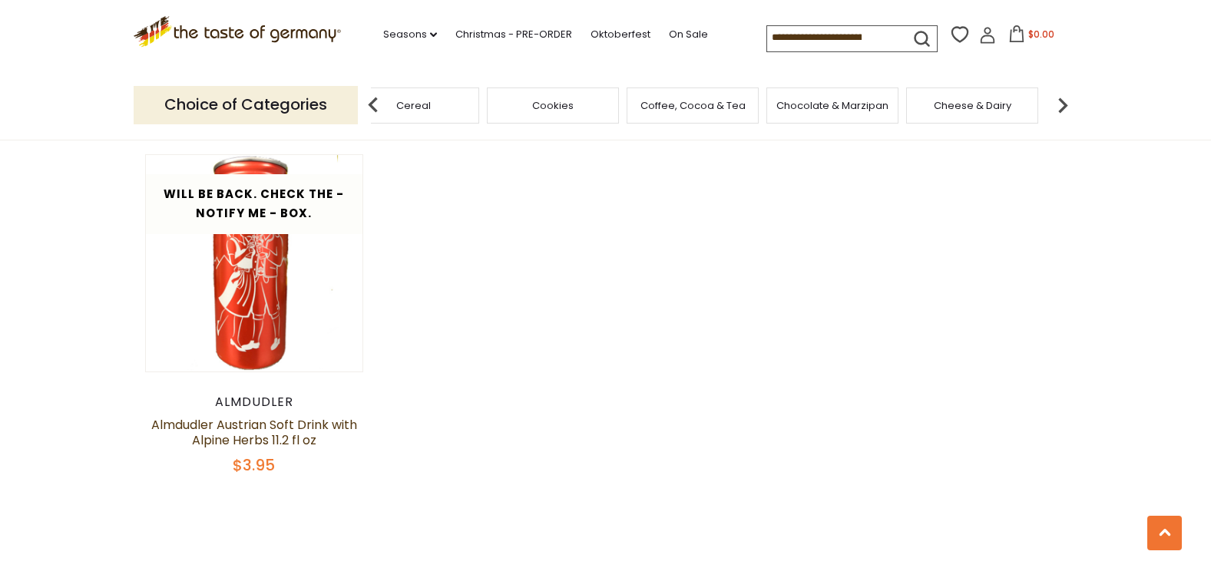
click at [1061, 107] on img at bounding box center [1062, 105] width 31 height 31
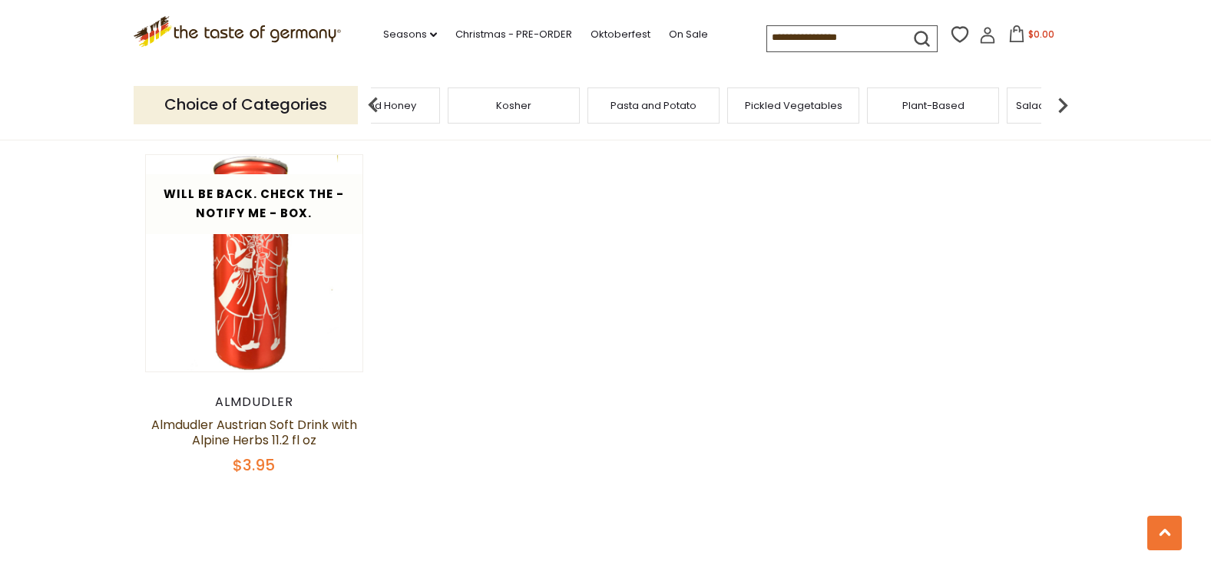
click at [1061, 107] on img at bounding box center [1062, 105] width 31 height 31
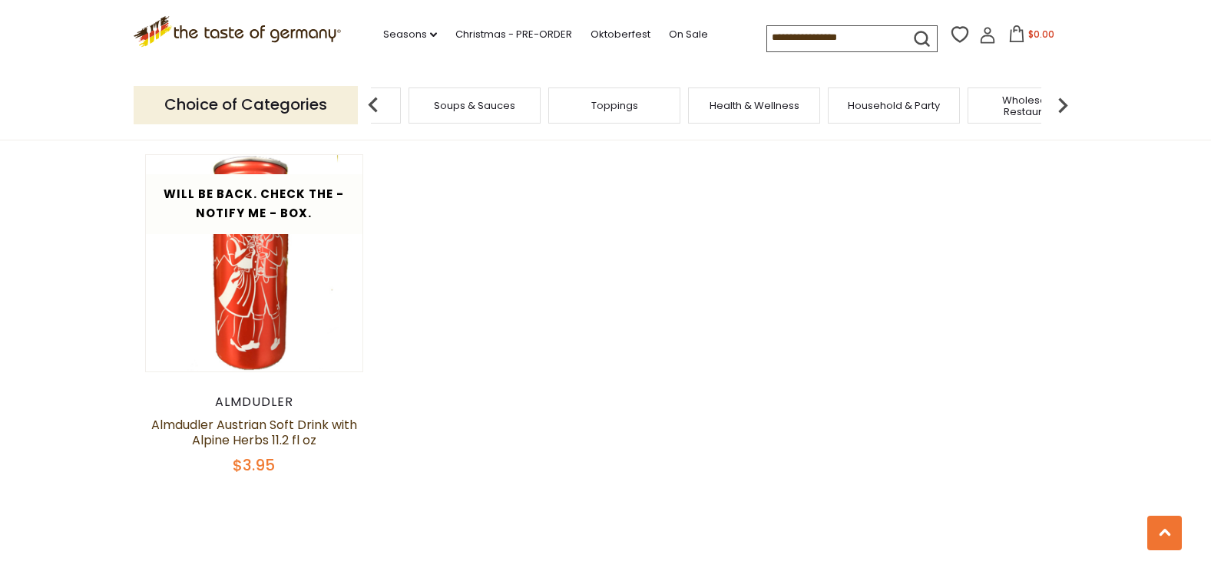
click at [1061, 107] on img at bounding box center [1062, 105] width 31 height 31
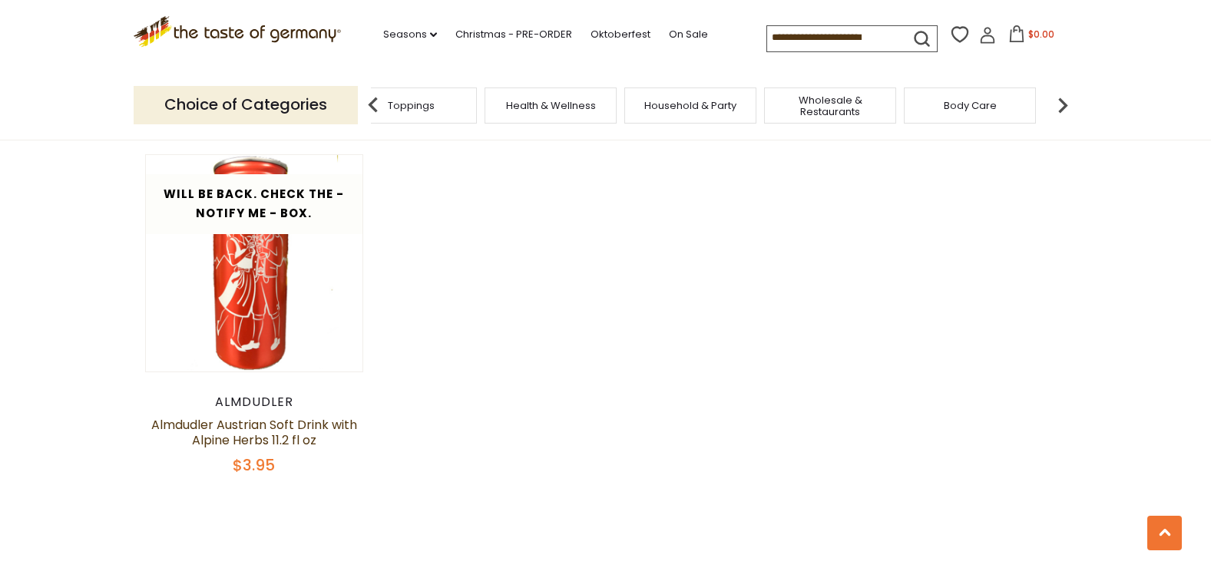
click at [1061, 107] on img at bounding box center [1062, 105] width 31 height 31
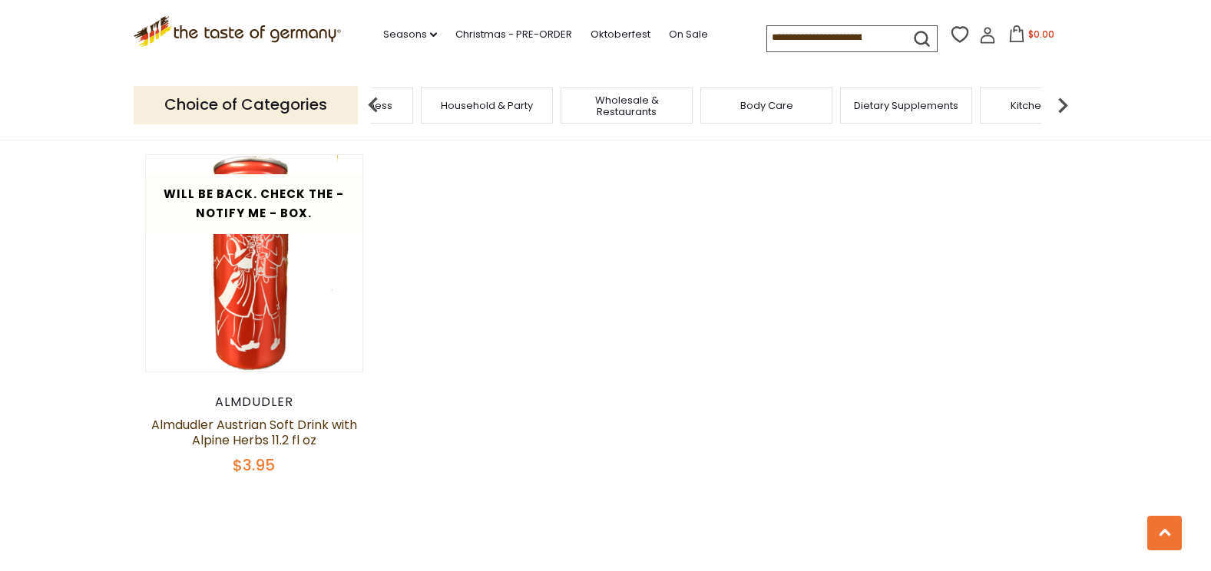
click at [1061, 107] on img at bounding box center [1062, 105] width 31 height 31
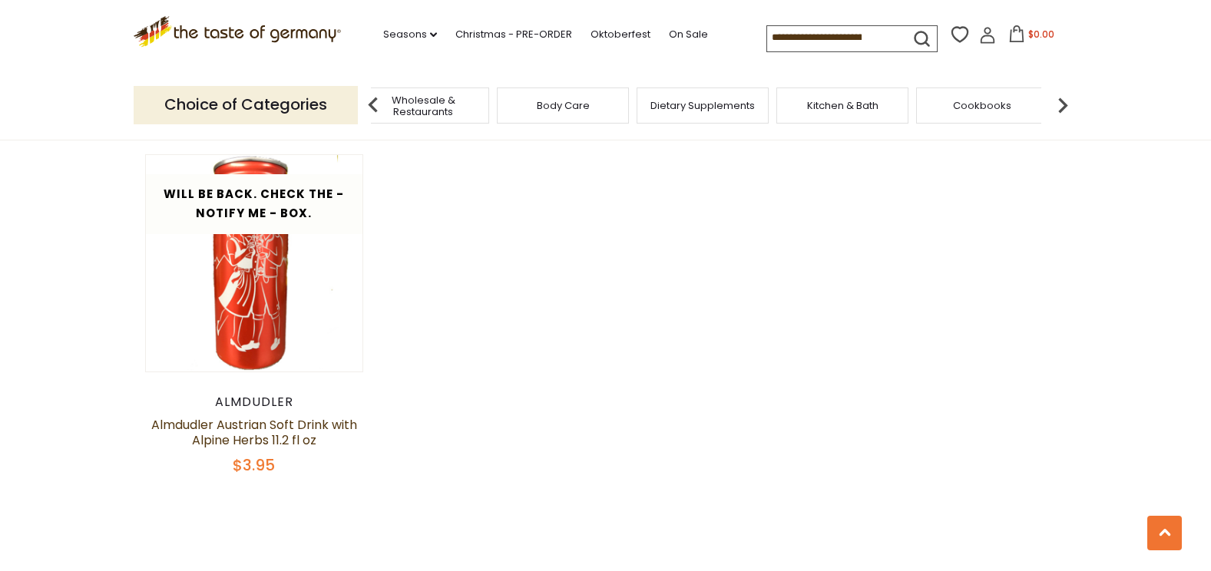
click at [1061, 107] on img at bounding box center [1062, 105] width 31 height 31
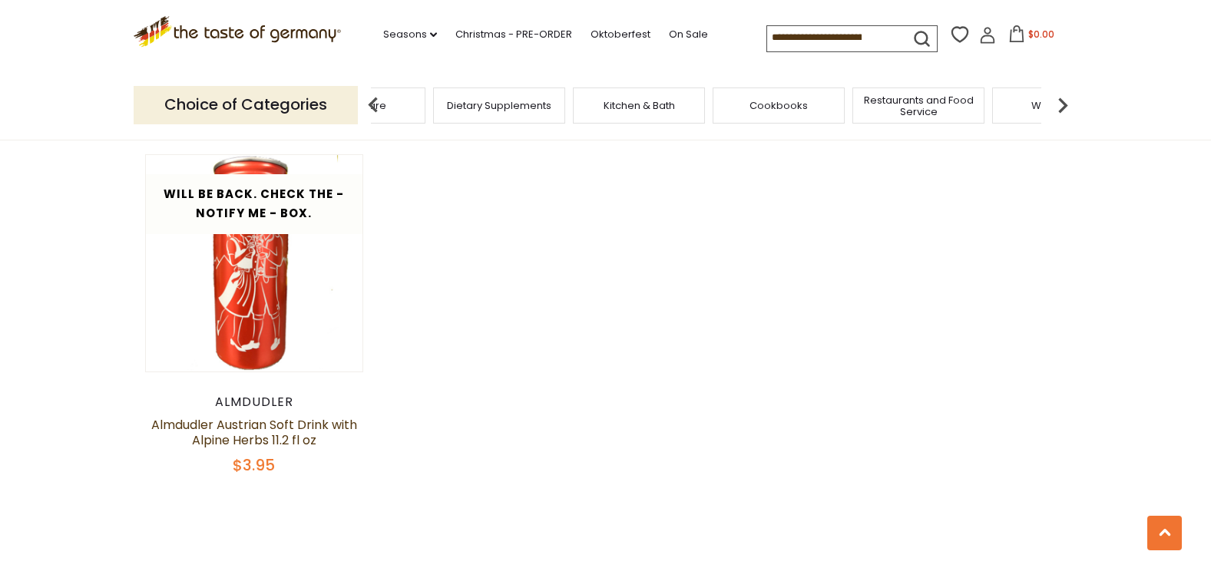
click at [1061, 107] on img at bounding box center [1062, 105] width 31 height 31
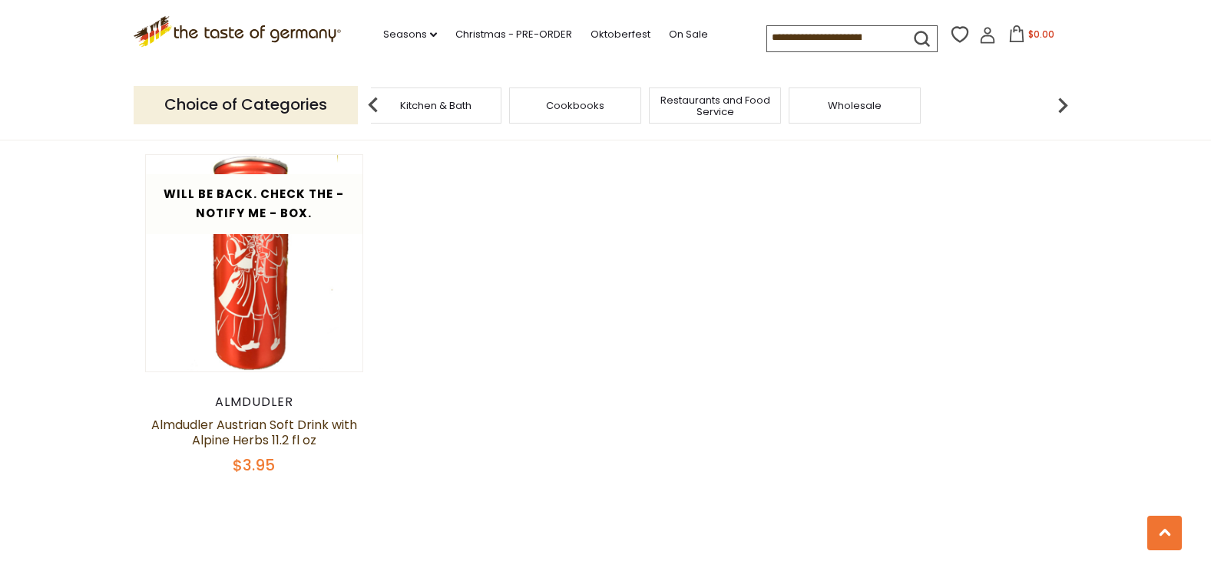
click at [1061, 107] on img at bounding box center [1062, 105] width 31 height 31
